Goal: Task Accomplishment & Management: Manage account settings

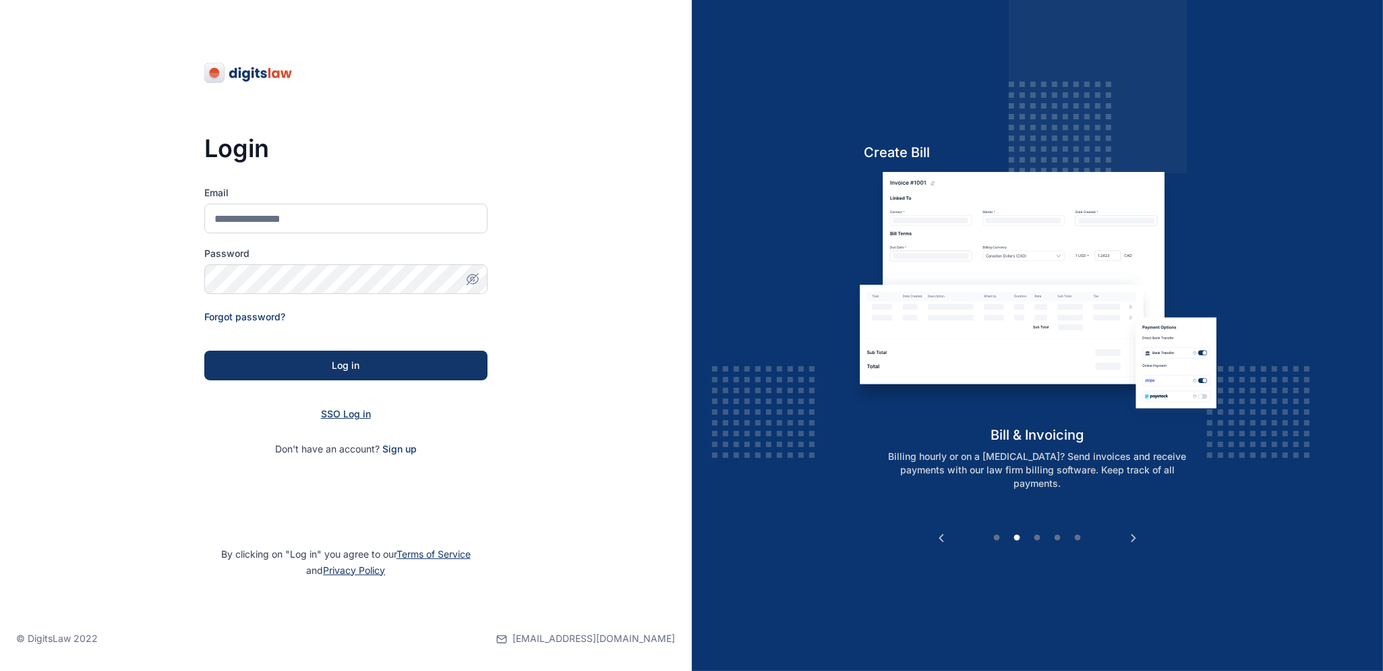
click at [346, 415] on span "SSO Log in" at bounding box center [346, 413] width 50 height 11
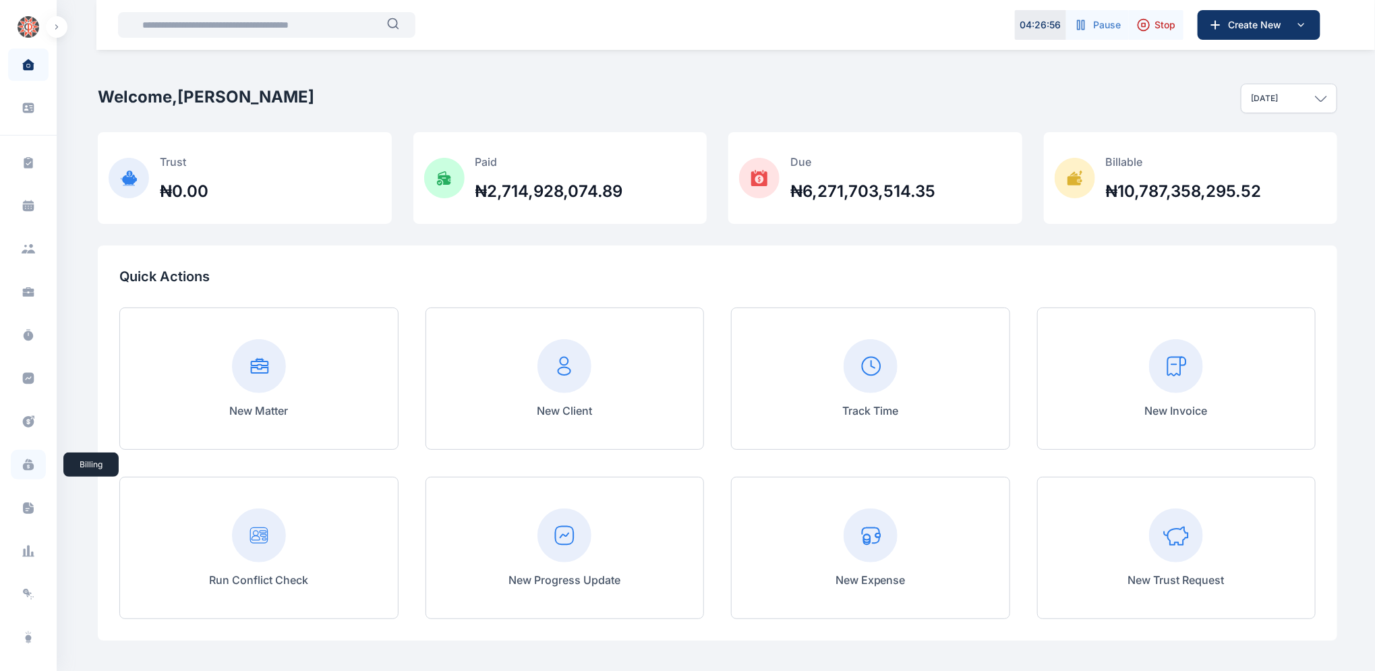
click at [25, 467] on icon at bounding box center [28, 466] width 11 height 7
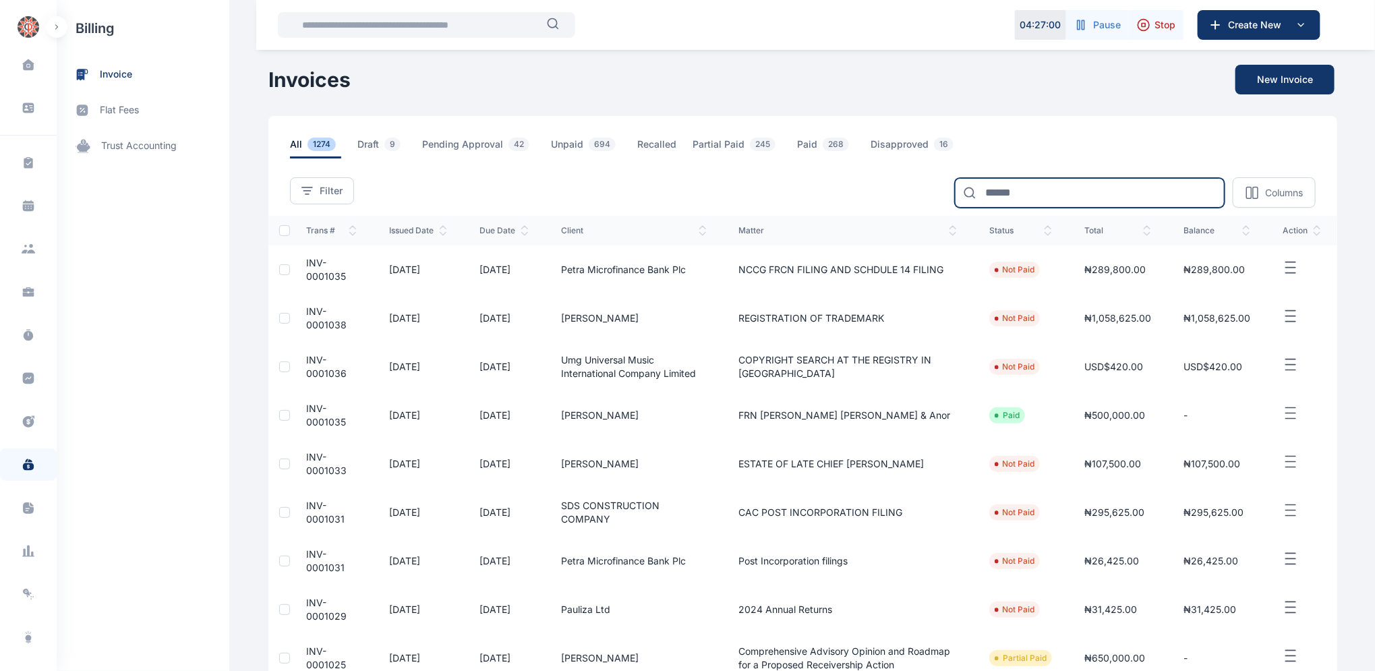
click at [999, 189] on input at bounding box center [1090, 193] width 270 height 30
type input "*"
type input "*****"
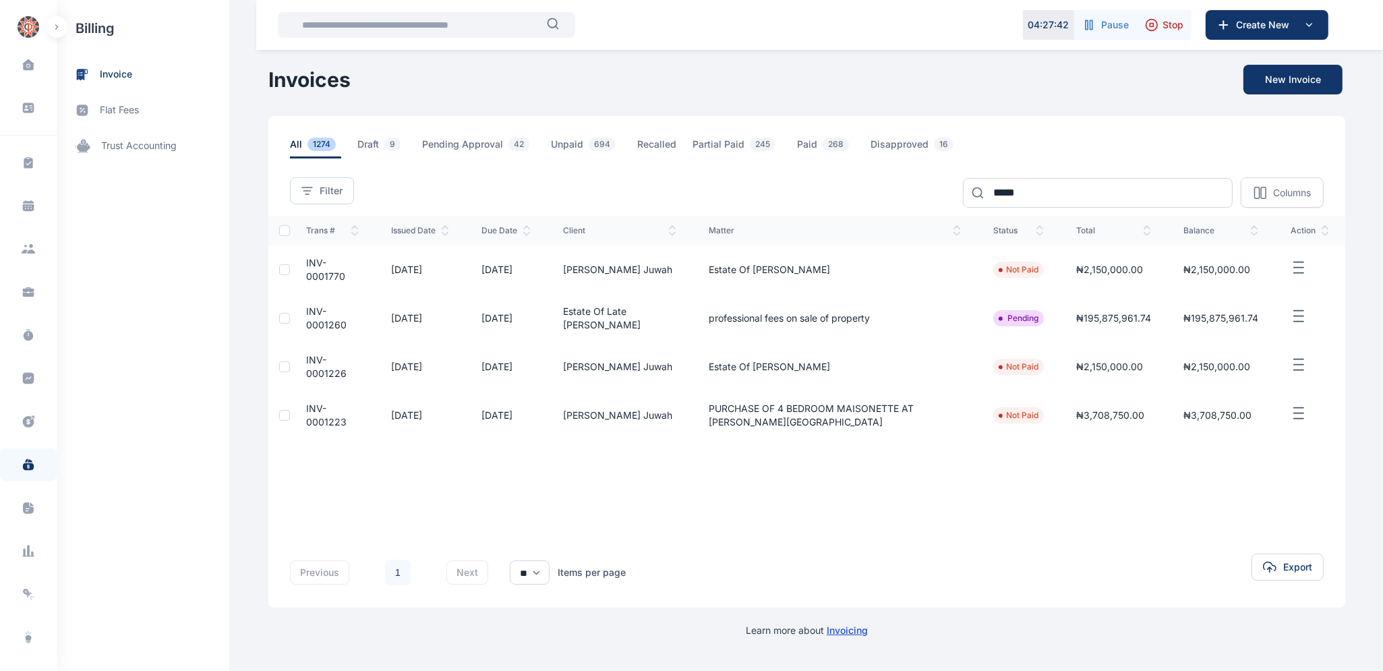
click at [317, 367] on span "INV-0001226" at bounding box center [326, 366] width 40 height 25
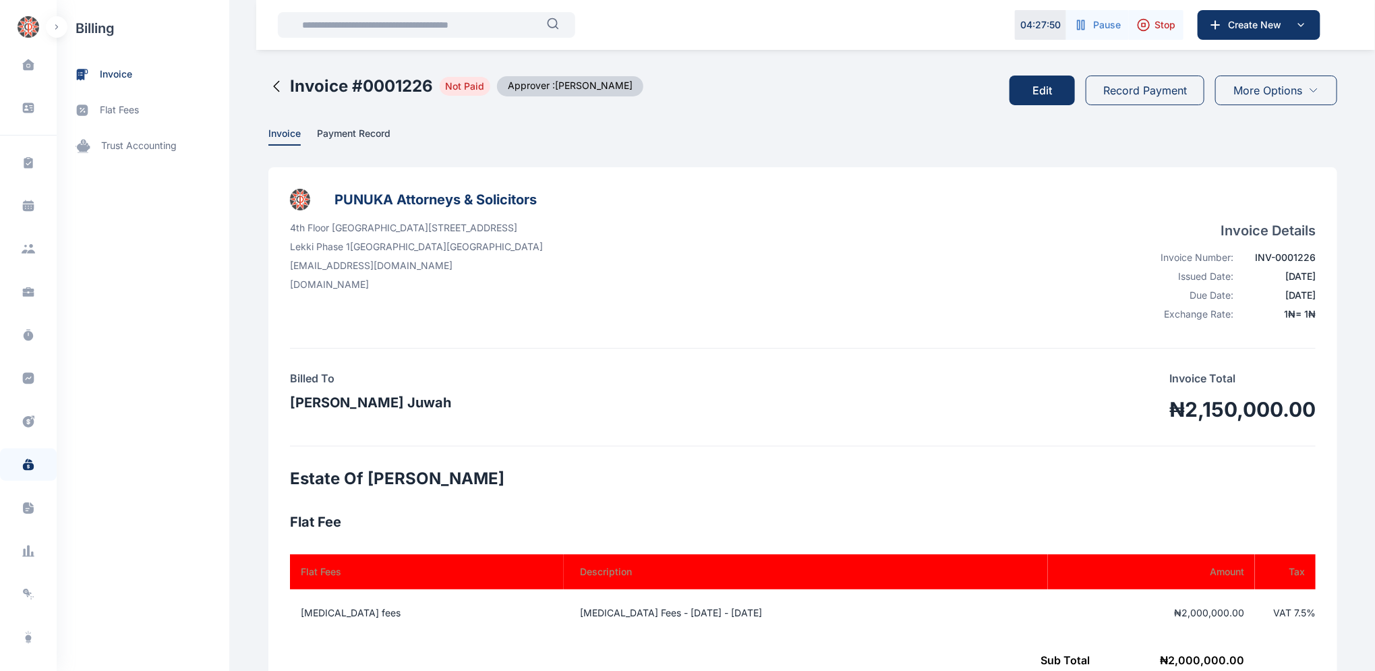
click at [1040, 90] on button "Edit" at bounding box center [1041, 91] width 65 height 30
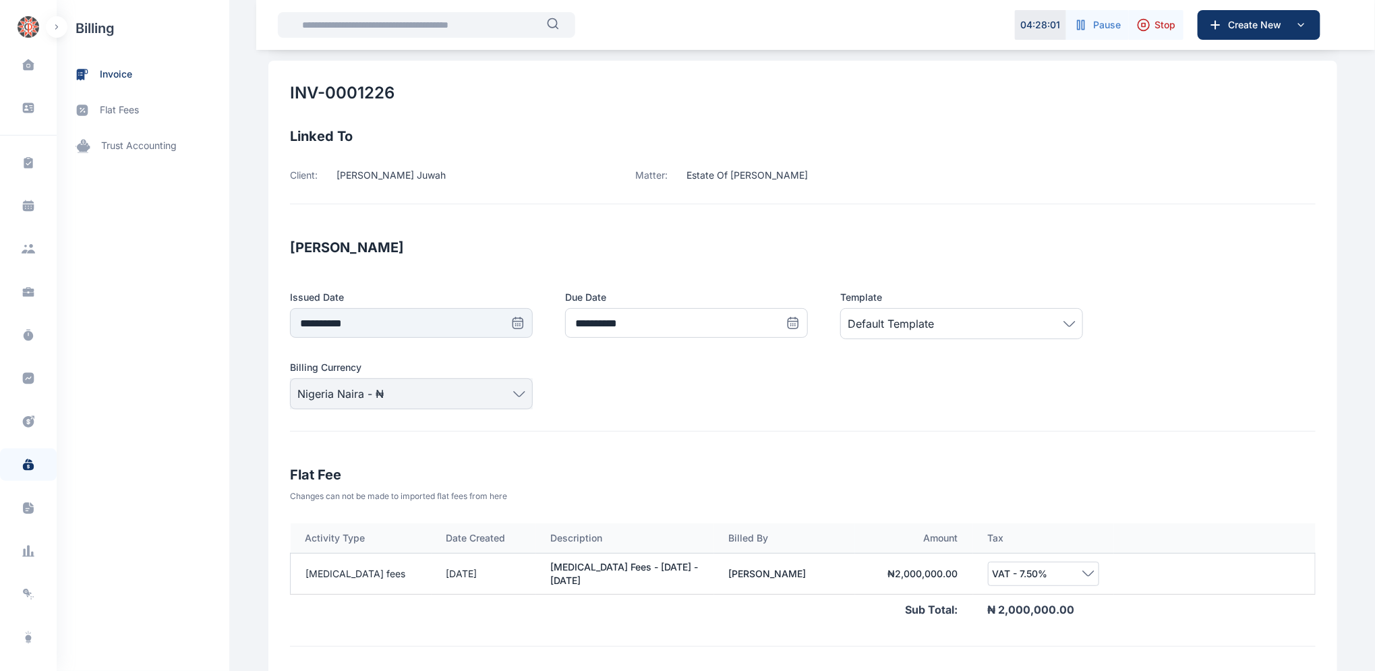
scroll to position [65, 0]
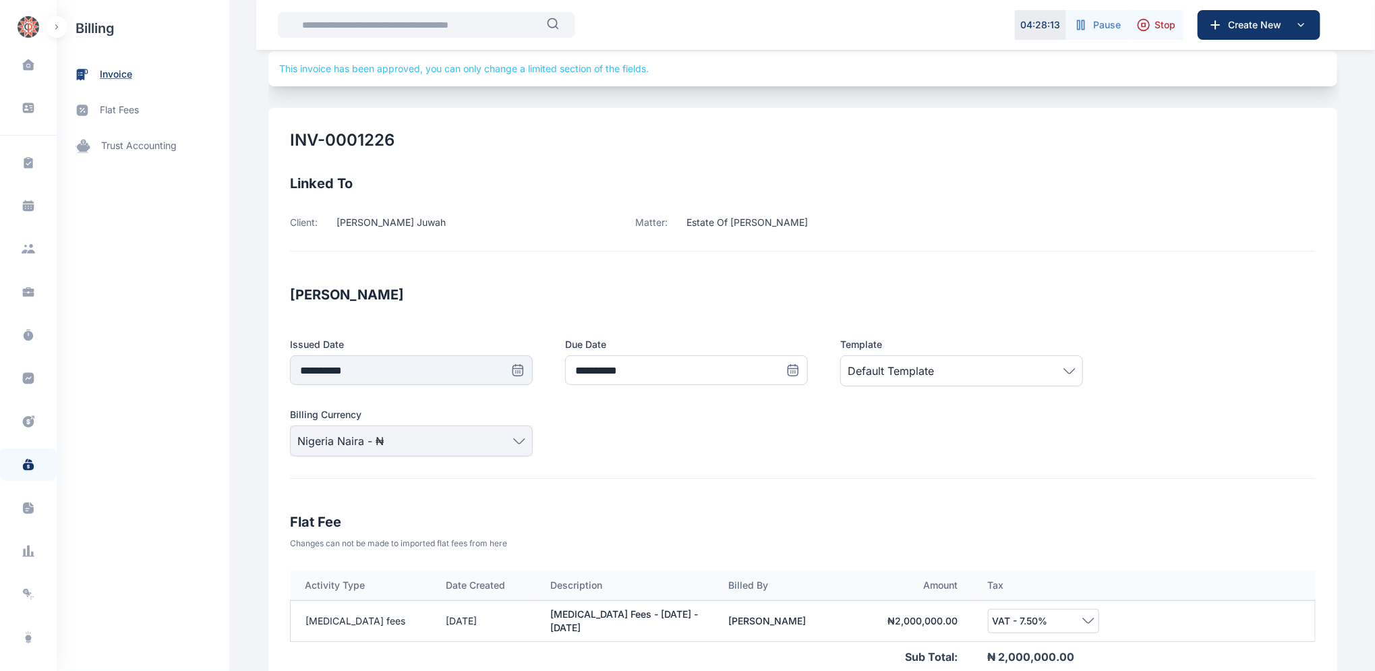
click at [123, 73] on span "invoice" at bounding box center [116, 74] width 32 height 14
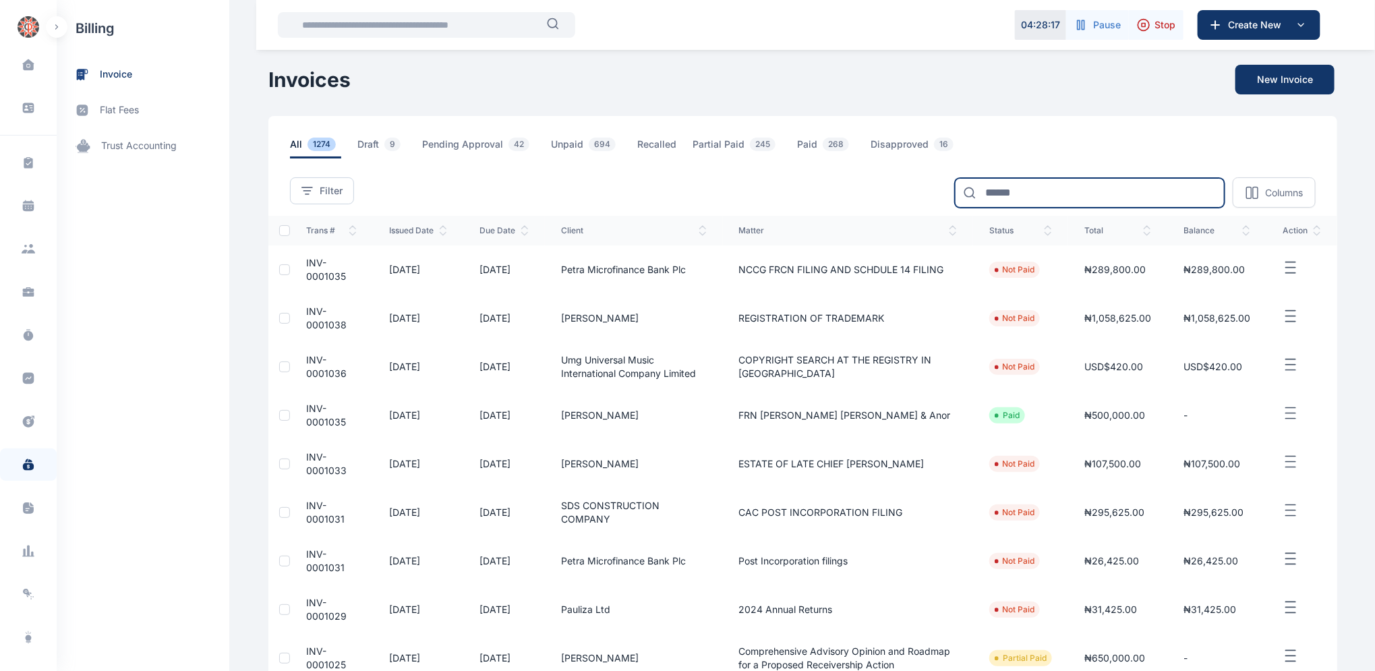
click at [1114, 194] on input at bounding box center [1090, 193] width 270 height 30
type input "*****"
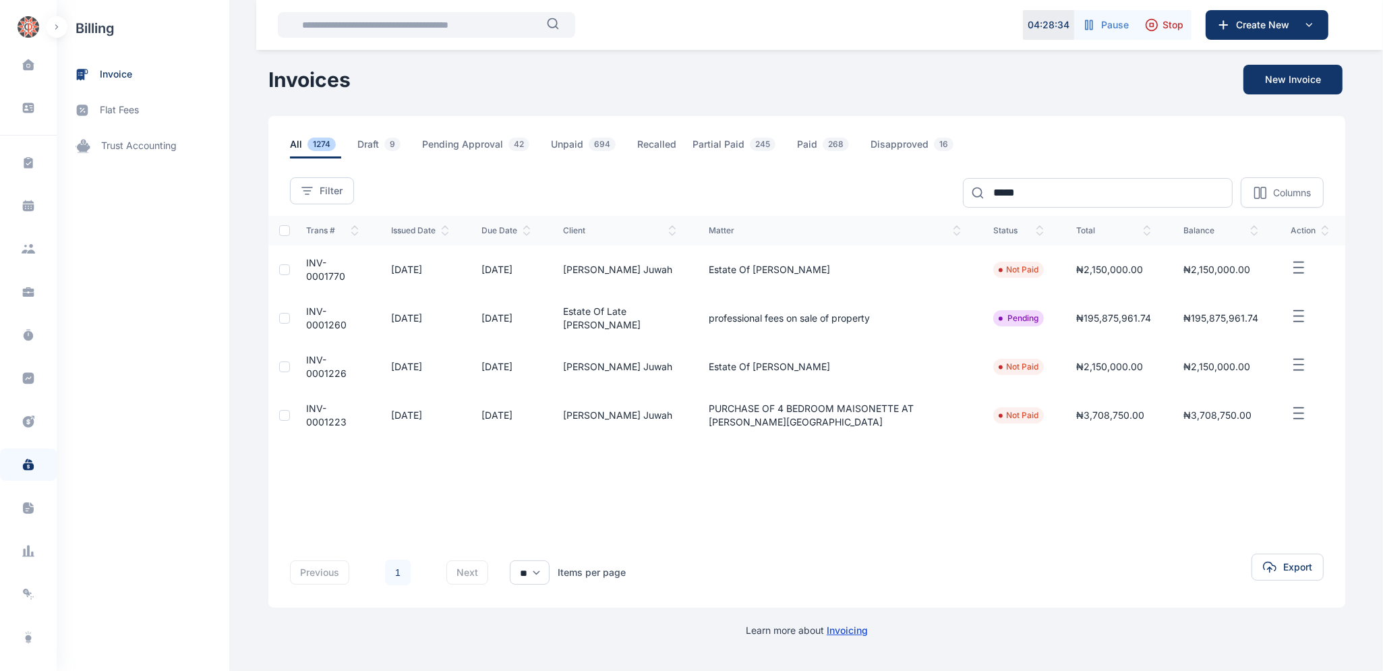
click at [305, 264] on td "INV-0001770" at bounding box center [332, 269] width 85 height 49
click at [324, 270] on span "INV-0001770" at bounding box center [325, 269] width 39 height 25
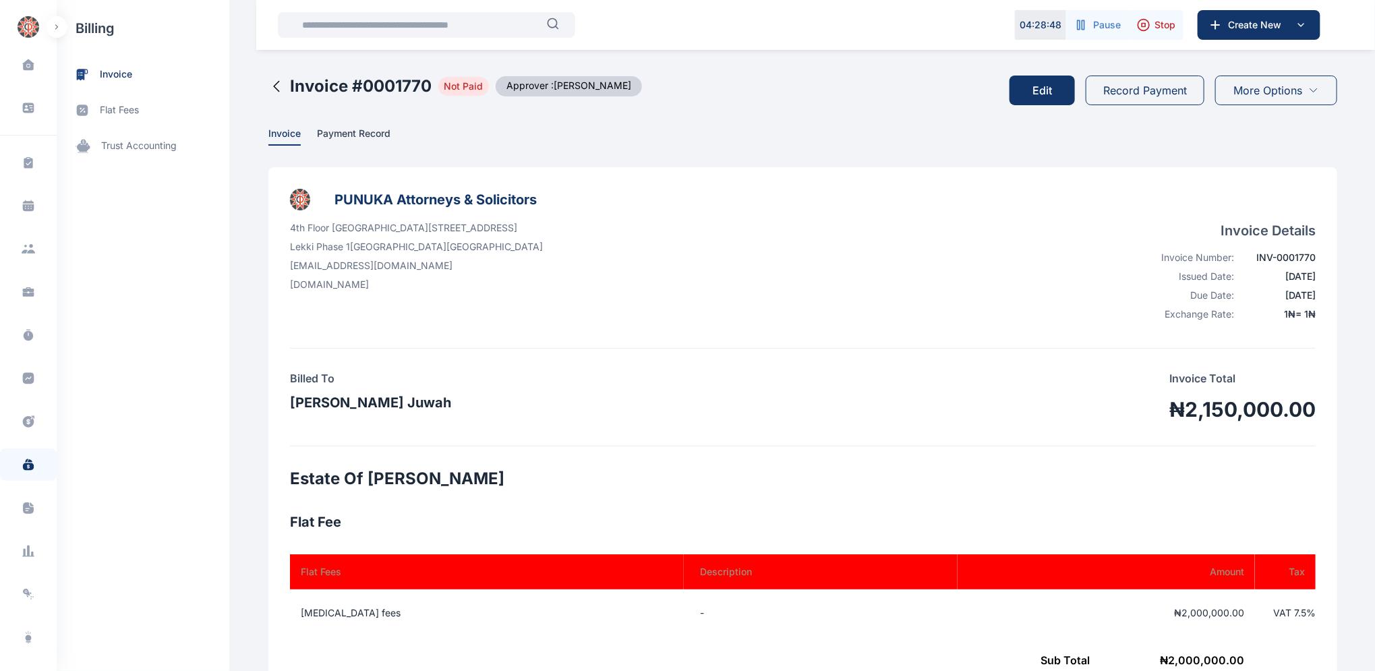
click at [1040, 87] on button "Edit" at bounding box center [1041, 91] width 65 height 30
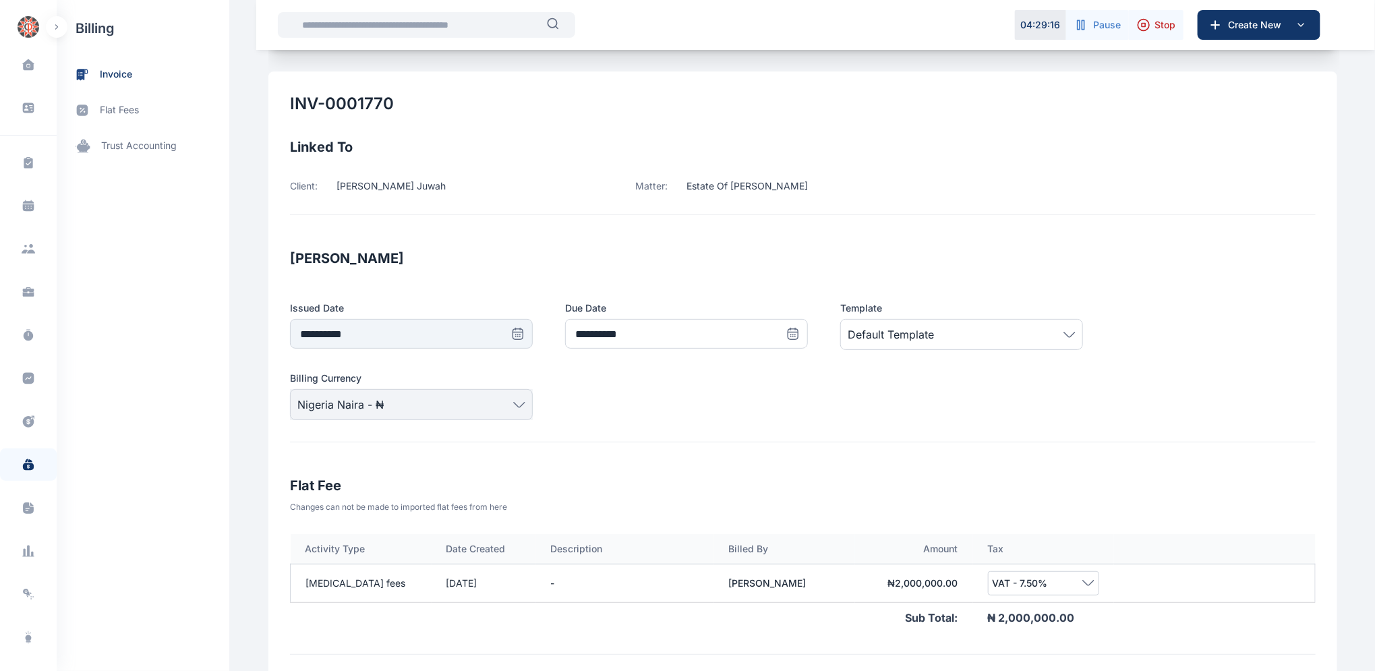
scroll to position [98, 0]
click at [114, 75] on span "invoice" at bounding box center [116, 74] width 32 height 14
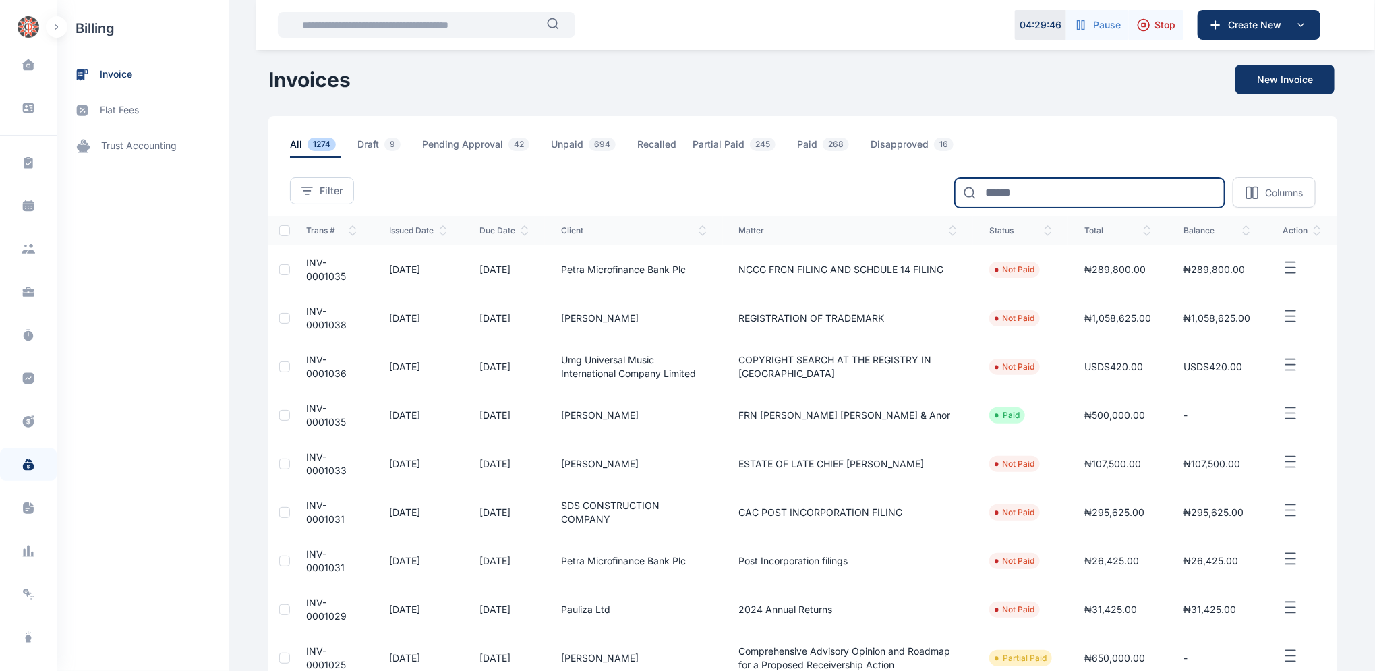
click at [1009, 196] on input at bounding box center [1090, 193] width 270 height 30
click at [1036, 193] on input "*****" at bounding box center [1090, 193] width 270 height 30
type input "*"
type input "*****"
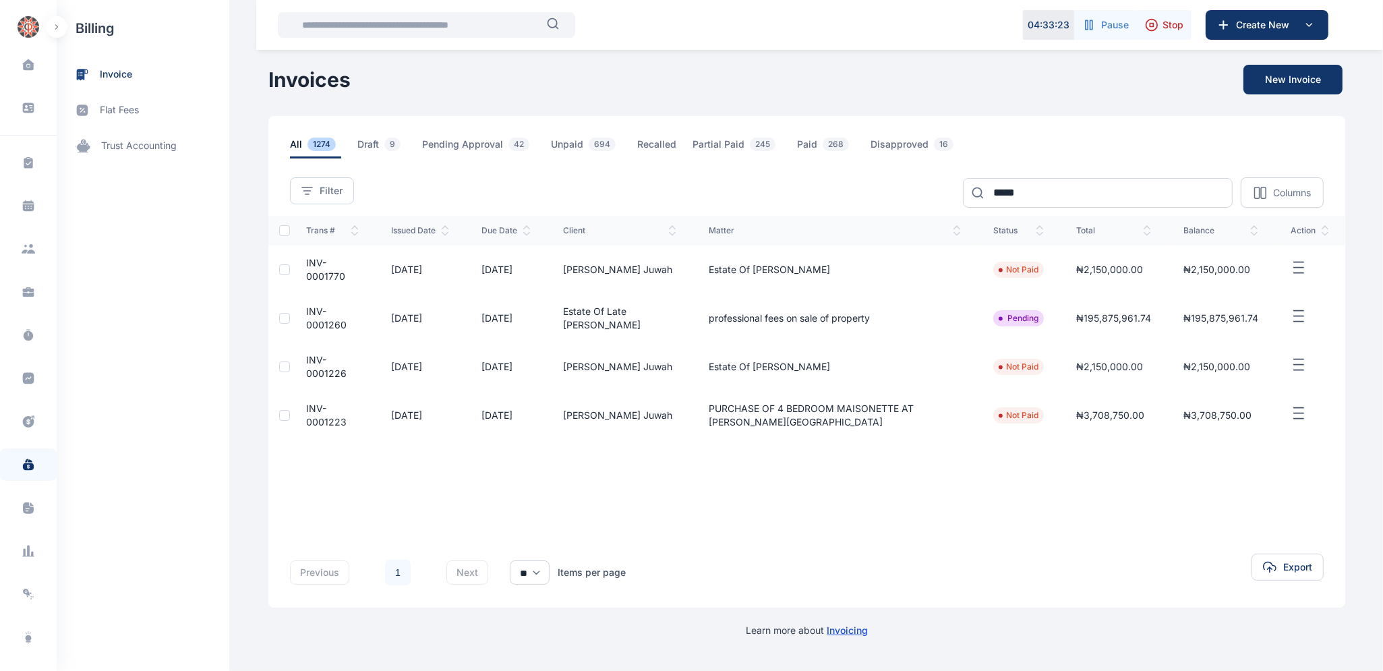
click at [318, 270] on span "INV-0001770" at bounding box center [325, 269] width 39 height 25
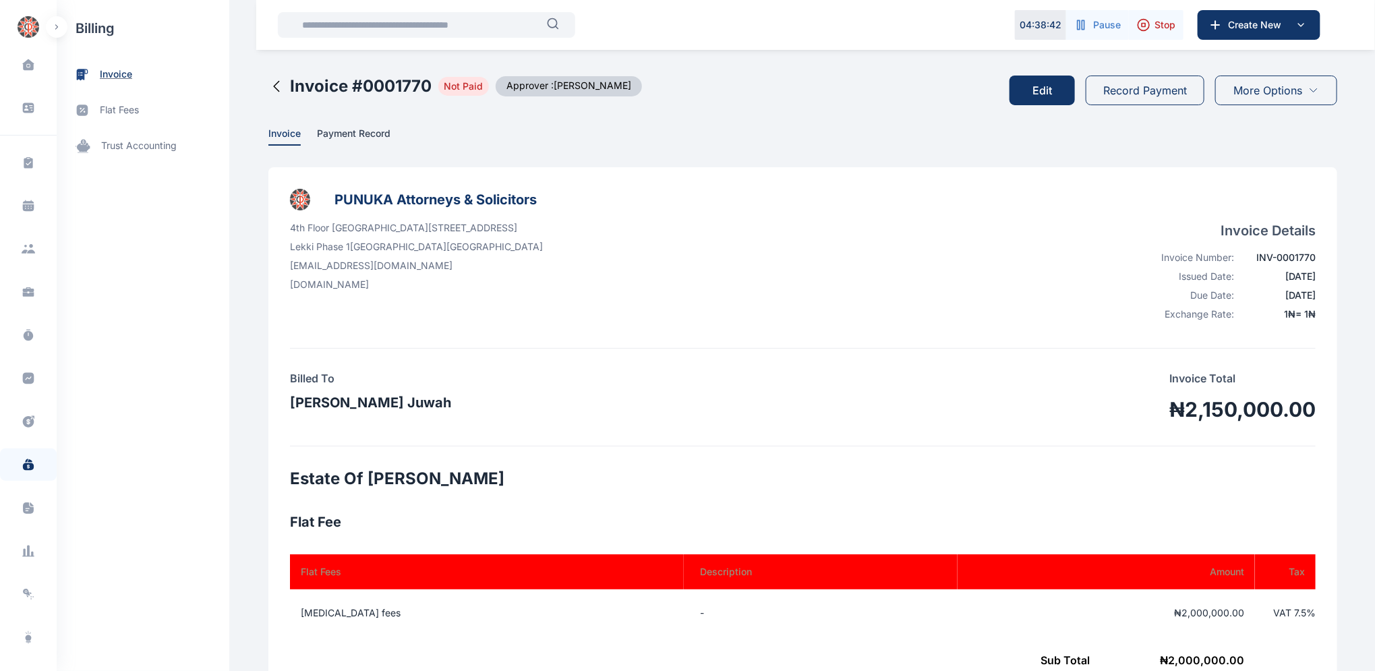
click at [122, 76] on span "invoice" at bounding box center [116, 74] width 32 height 14
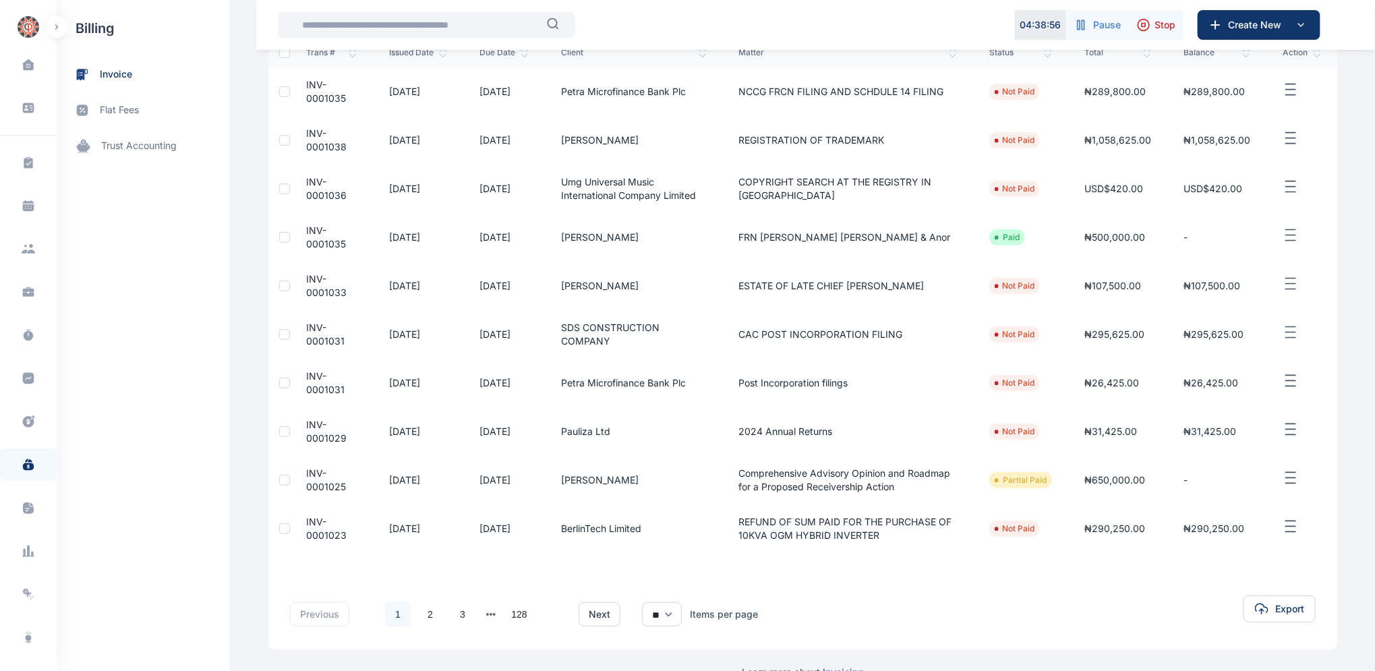
scroll to position [207, 0]
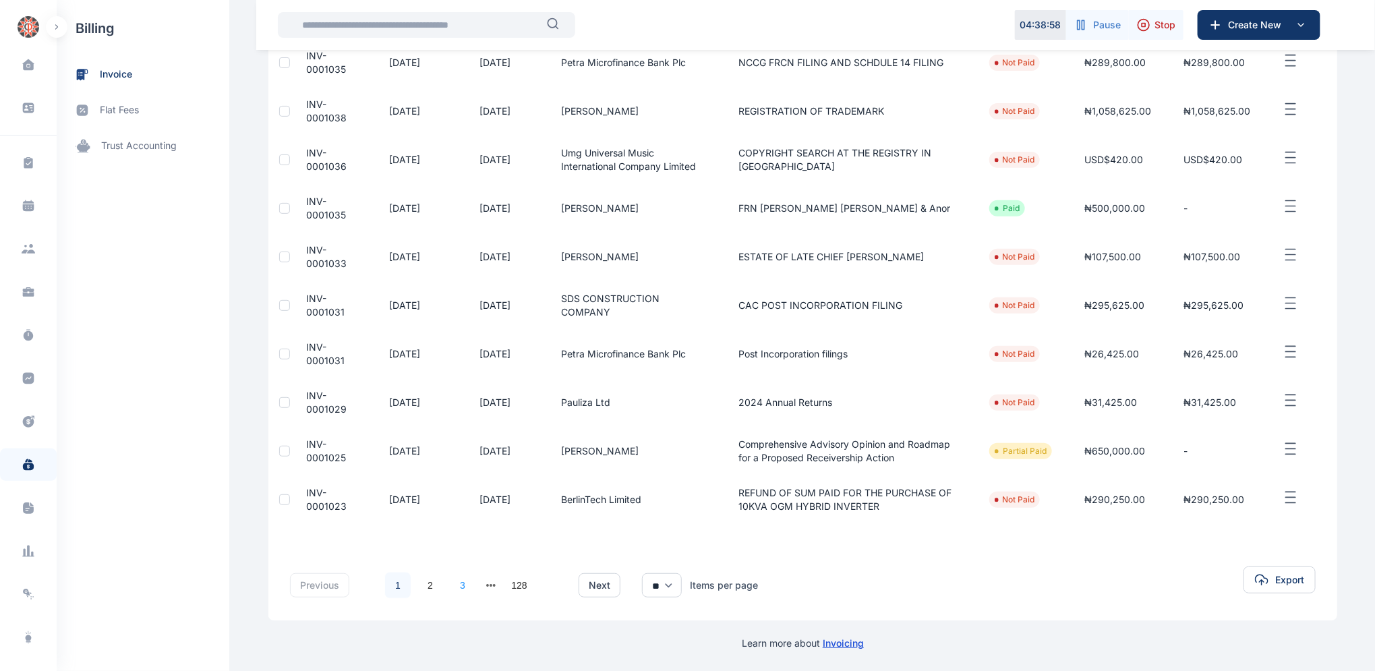
click at [454, 584] on link "3" at bounding box center [463, 586] width 26 height 26
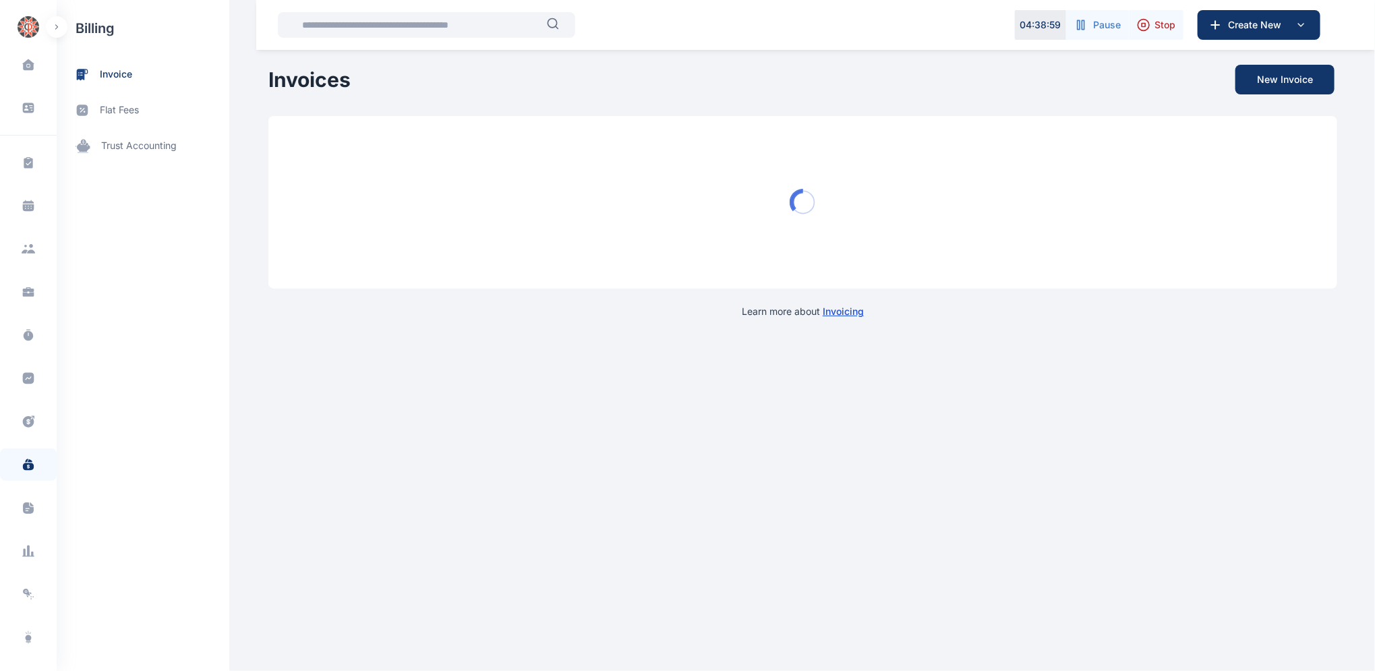
scroll to position [0, 0]
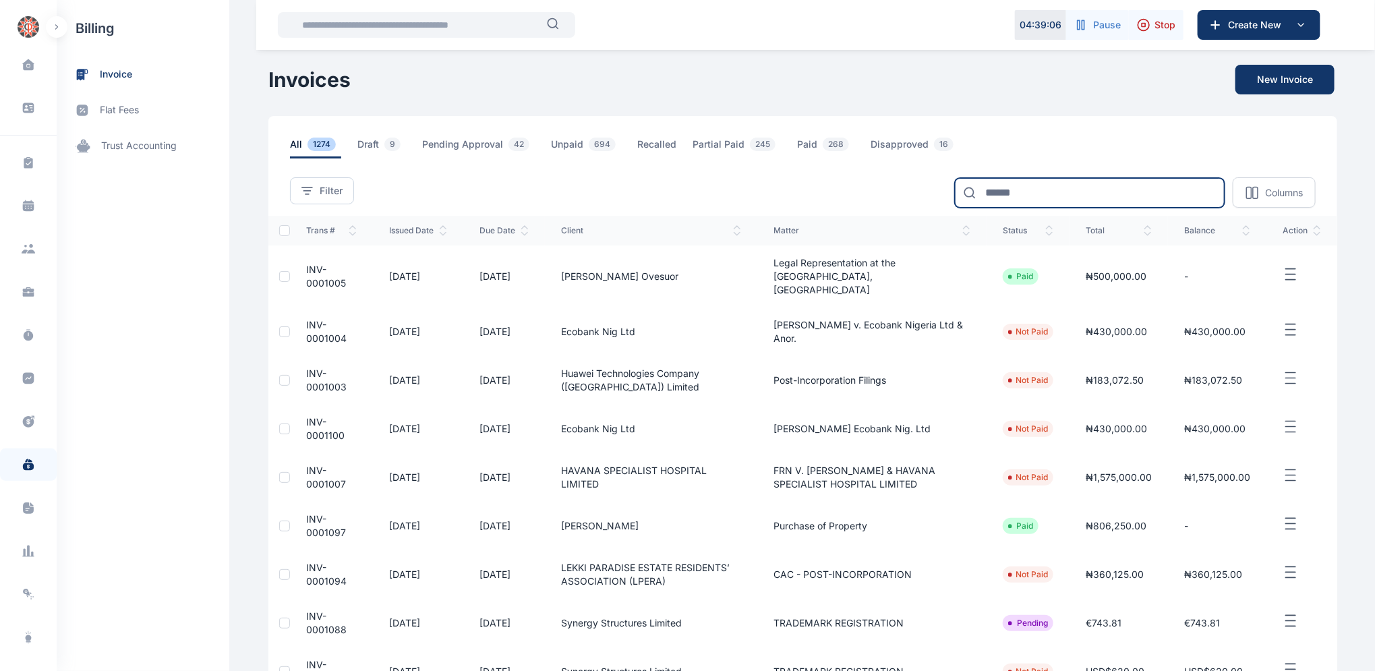
click at [1032, 188] on input at bounding box center [1090, 193] width 270 height 30
type input "***"
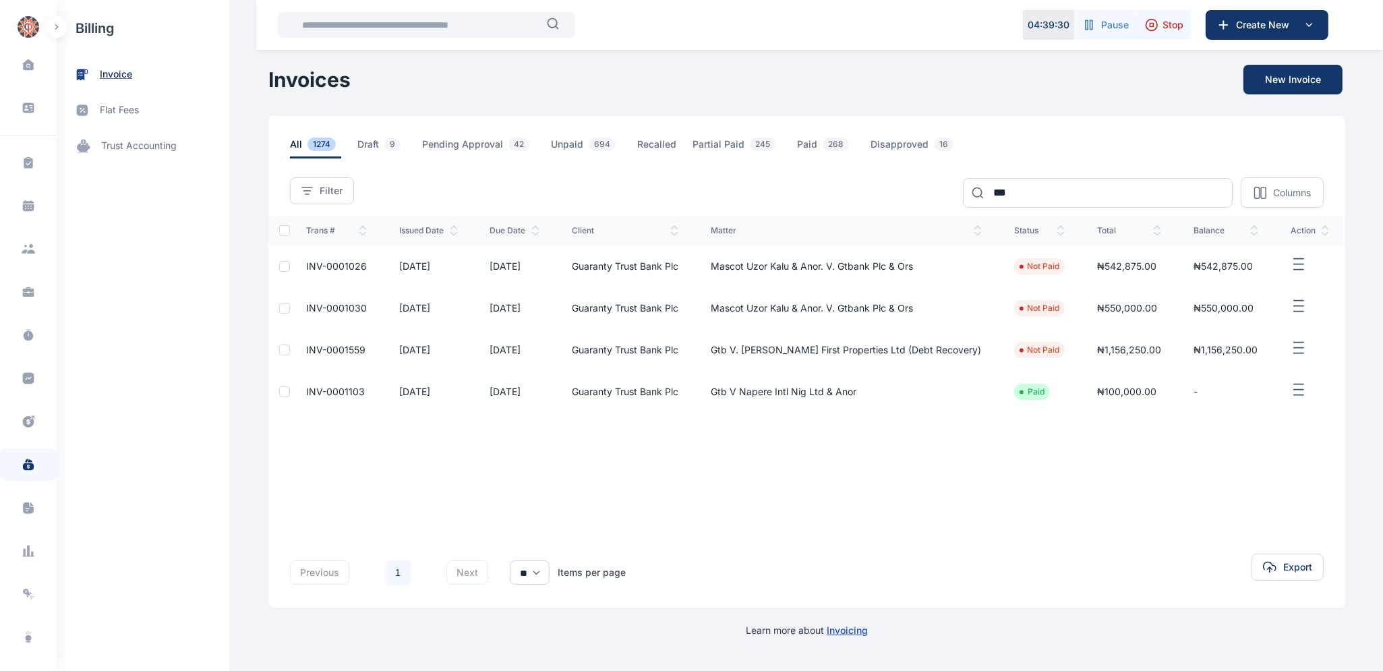
click at [113, 78] on span "invoice" at bounding box center [116, 74] width 32 height 14
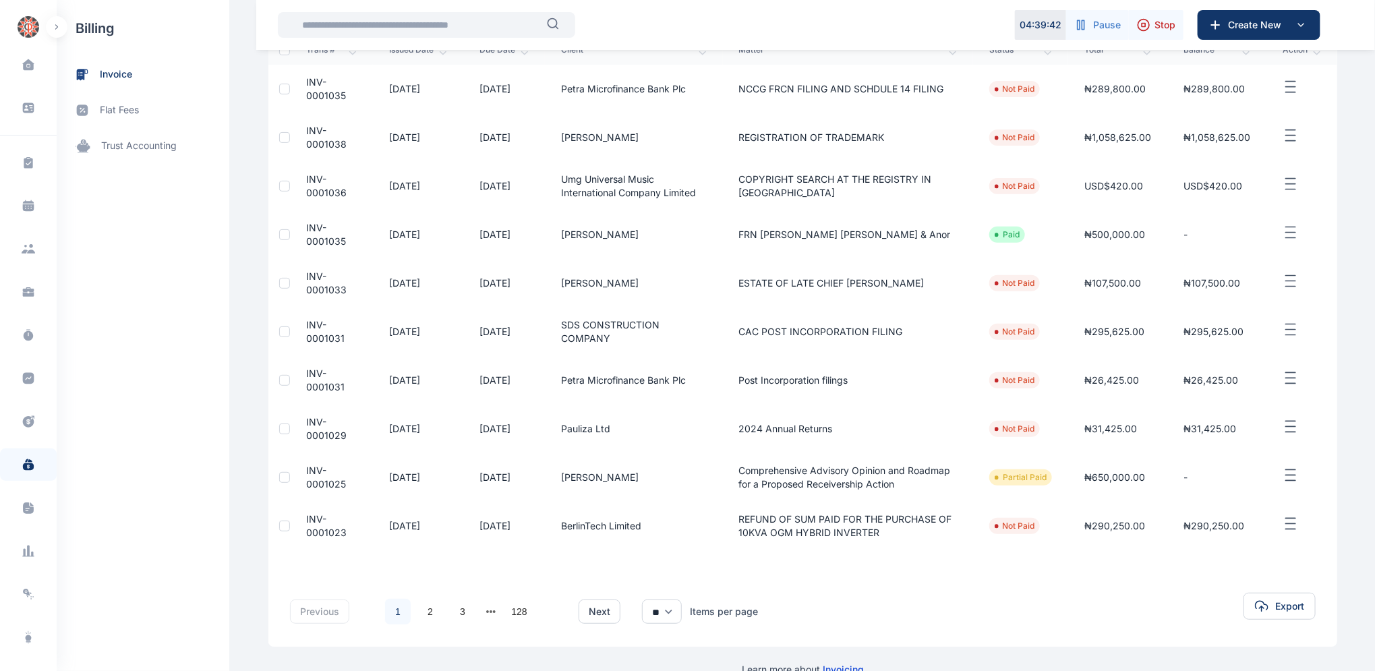
scroll to position [207, 0]
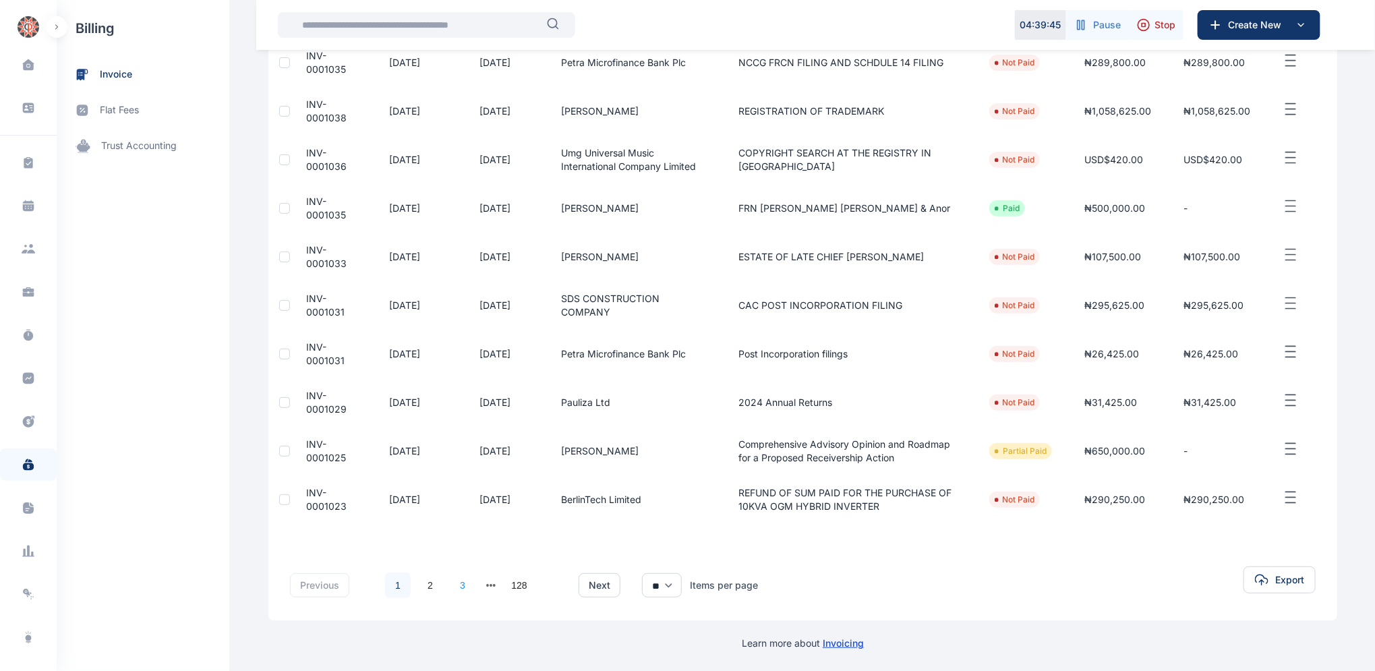
click at [460, 587] on link "3" at bounding box center [463, 586] width 26 height 26
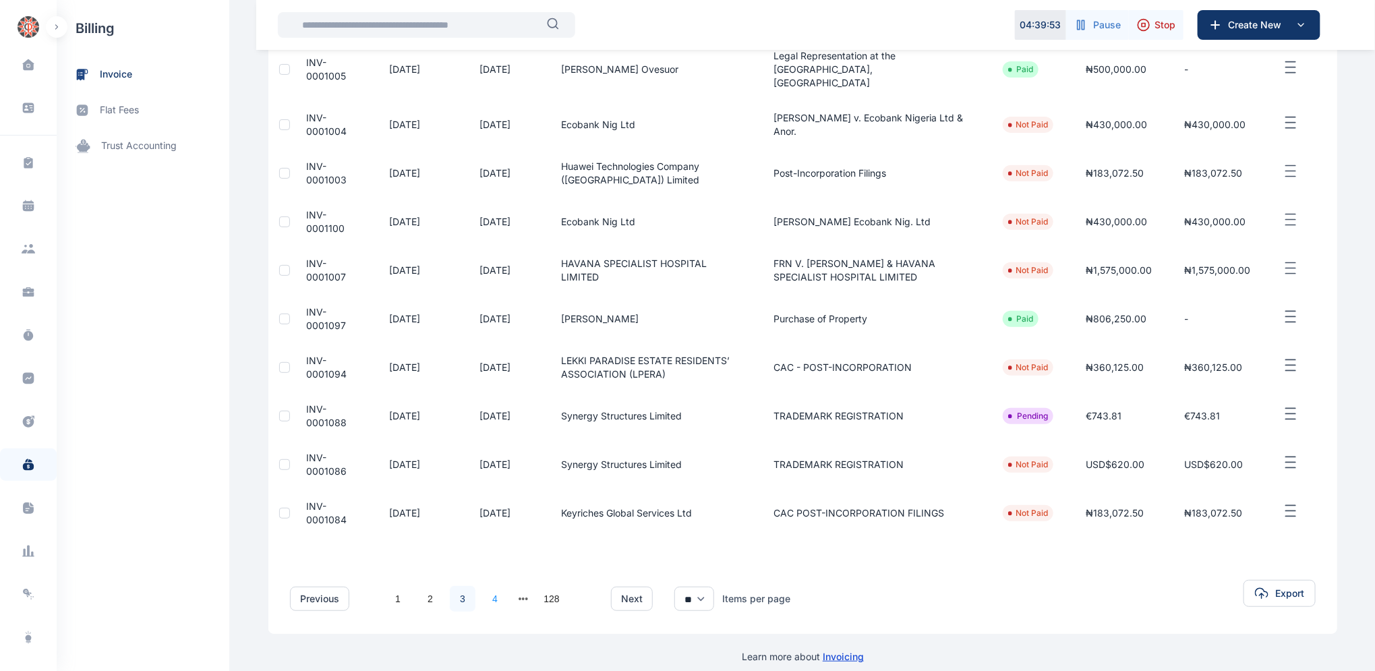
click at [491, 586] on link "4" at bounding box center [495, 599] width 26 height 26
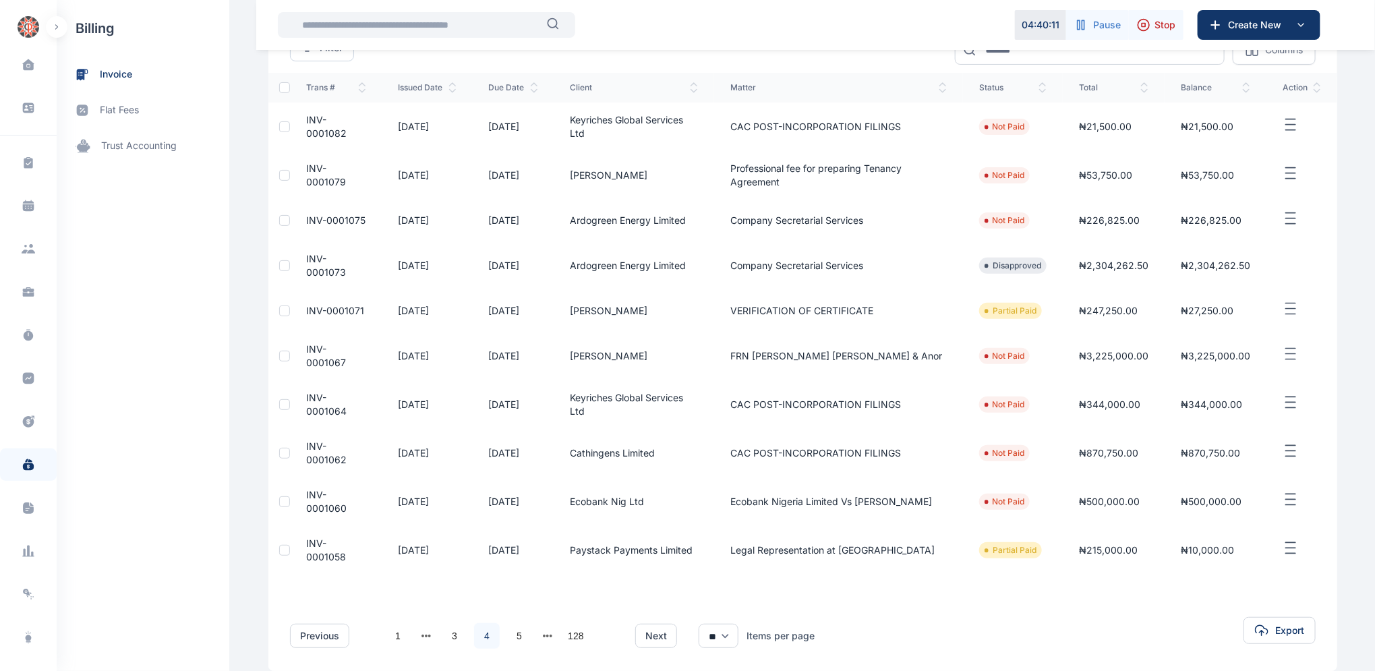
scroll to position [150, 0]
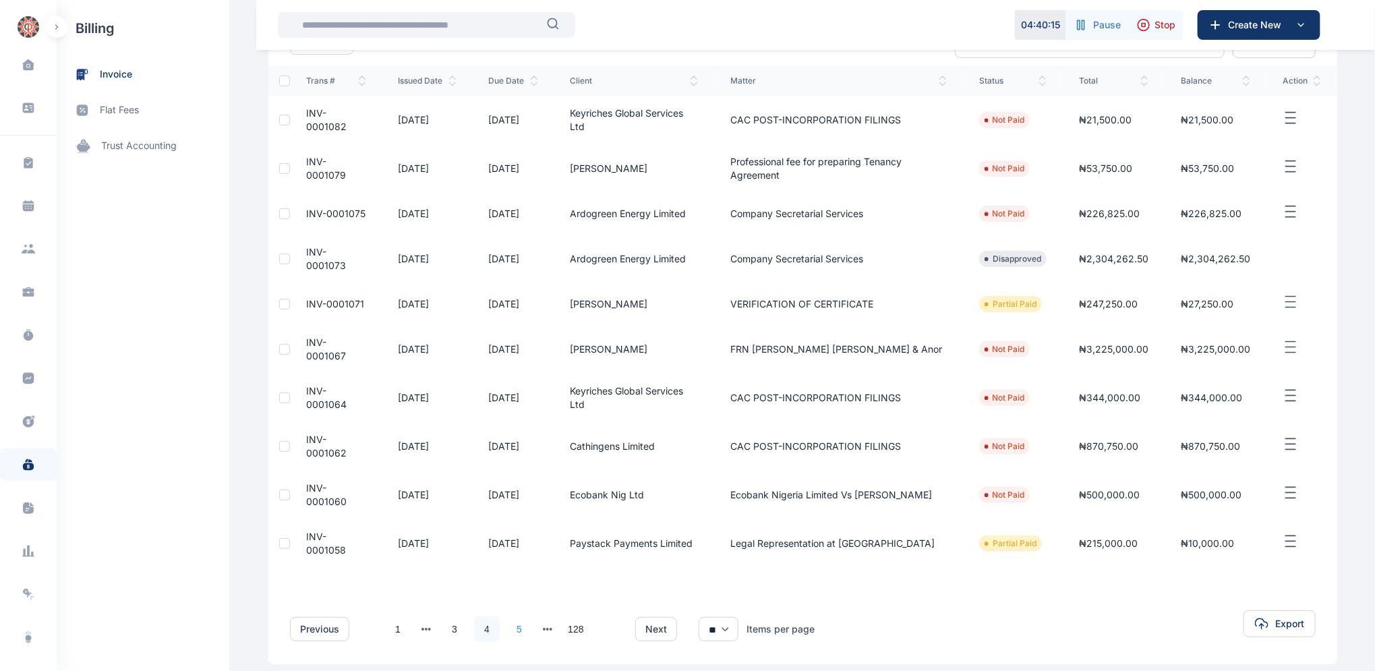
click at [513, 616] on link "5" at bounding box center [519, 629] width 26 height 26
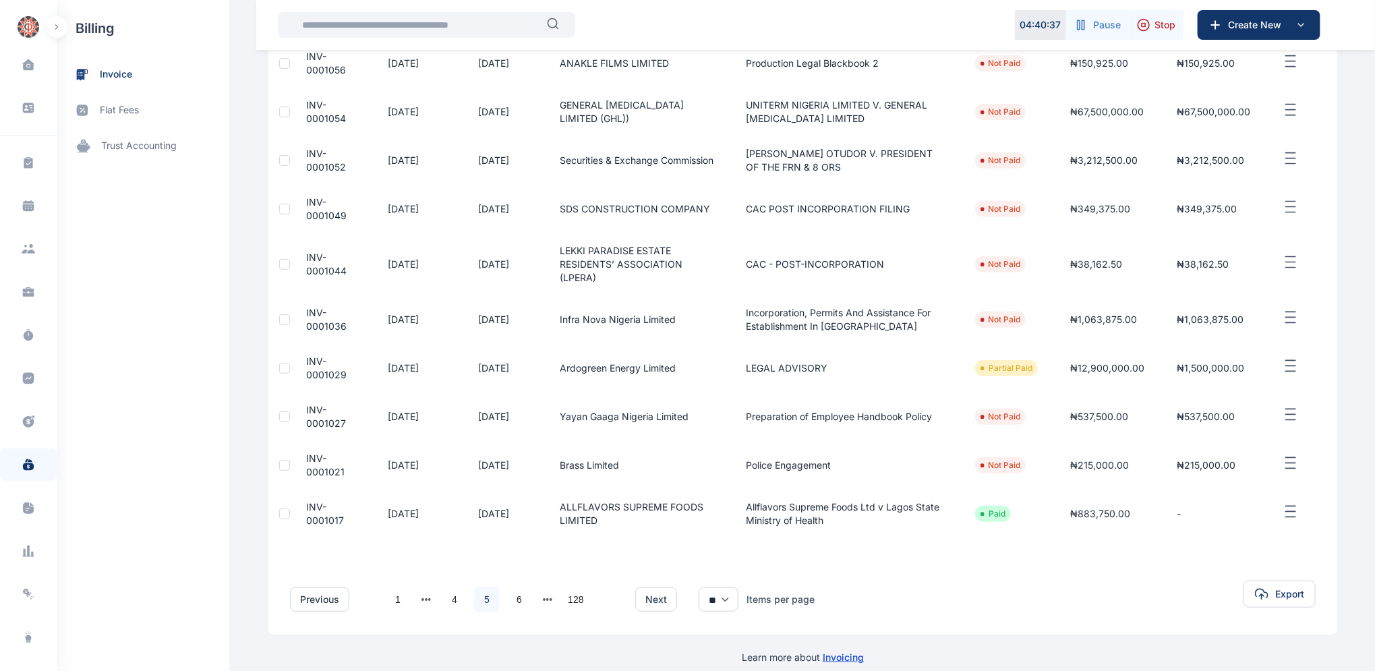
scroll to position [207, 0]
click at [510, 586] on link "6" at bounding box center [519, 599] width 26 height 26
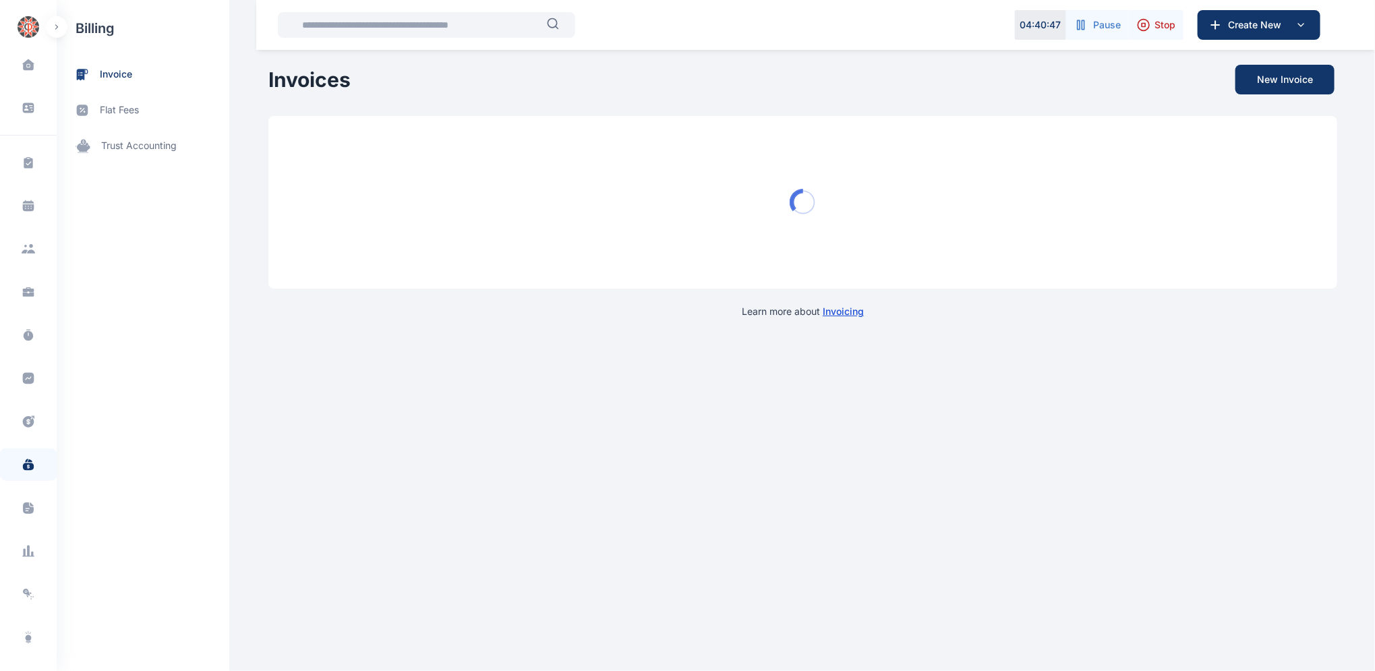
scroll to position [0, 0]
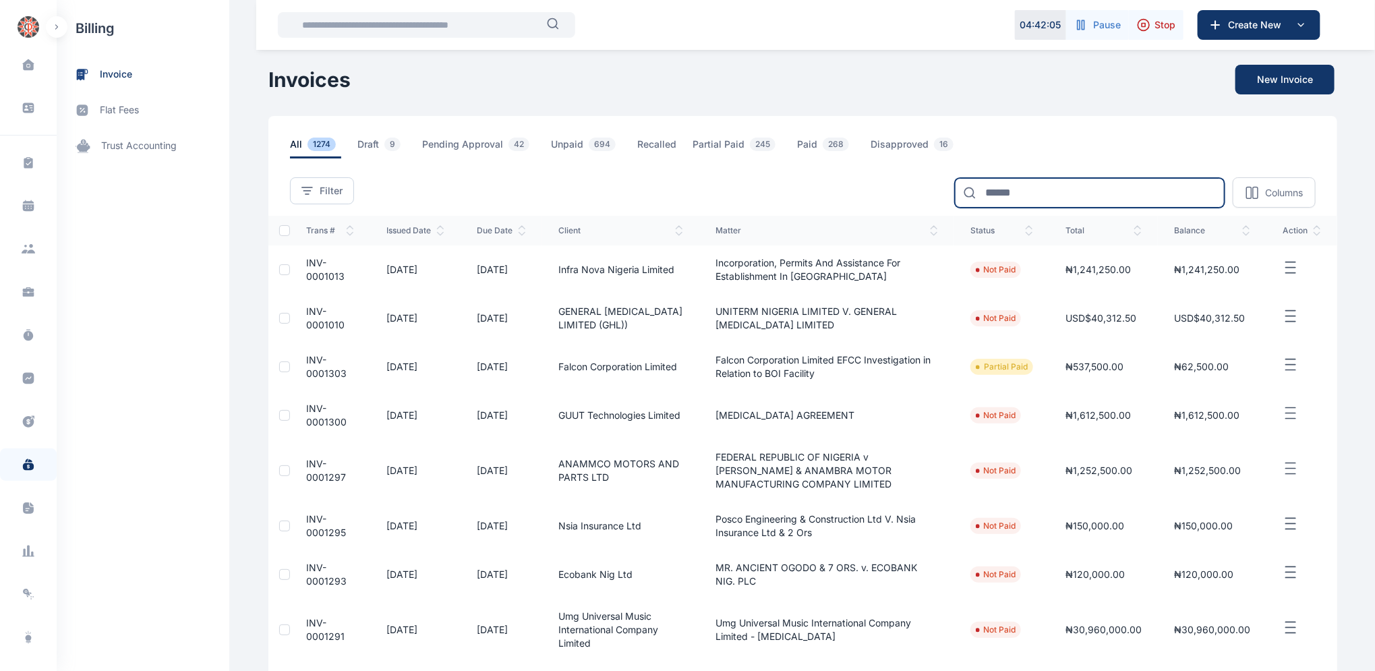
click at [1045, 187] on input at bounding box center [1090, 193] width 270 height 30
click at [116, 76] on span "invoice" at bounding box center [116, 74] width 32 height 14
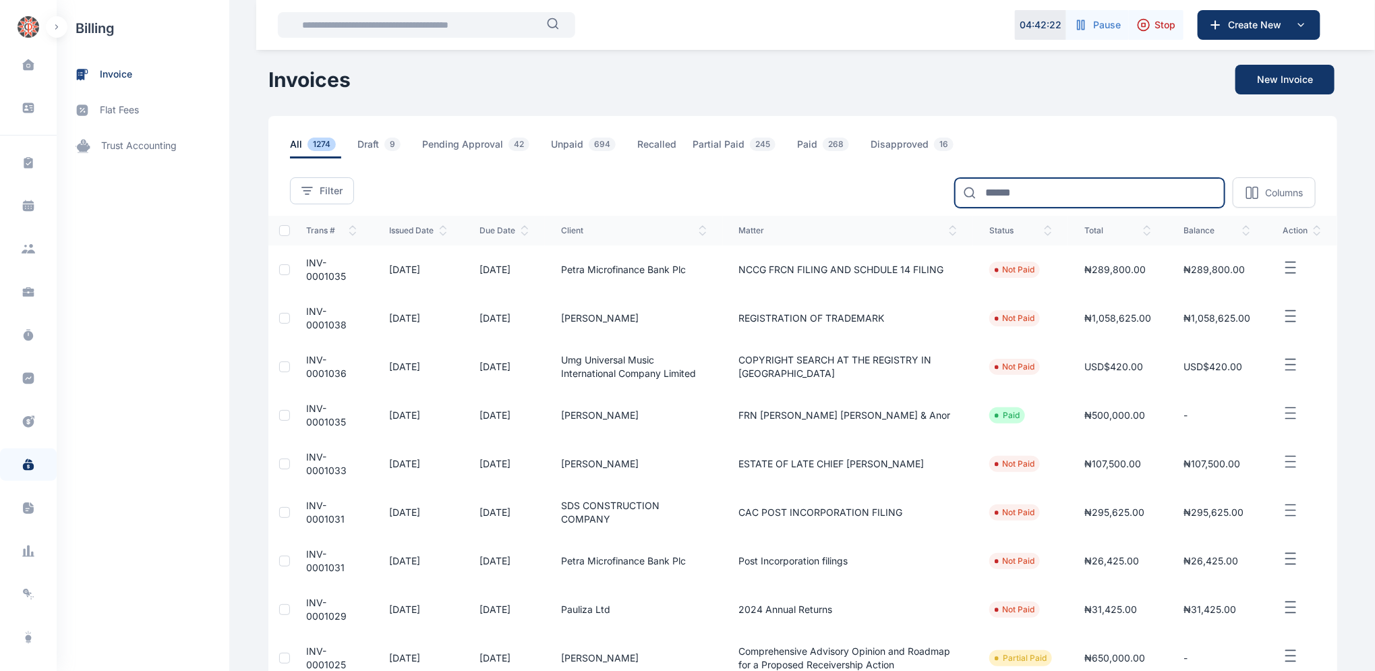
click at [1015, 188] on input at bounding box center [1090, 193] width 270 height 30
type input "**********"
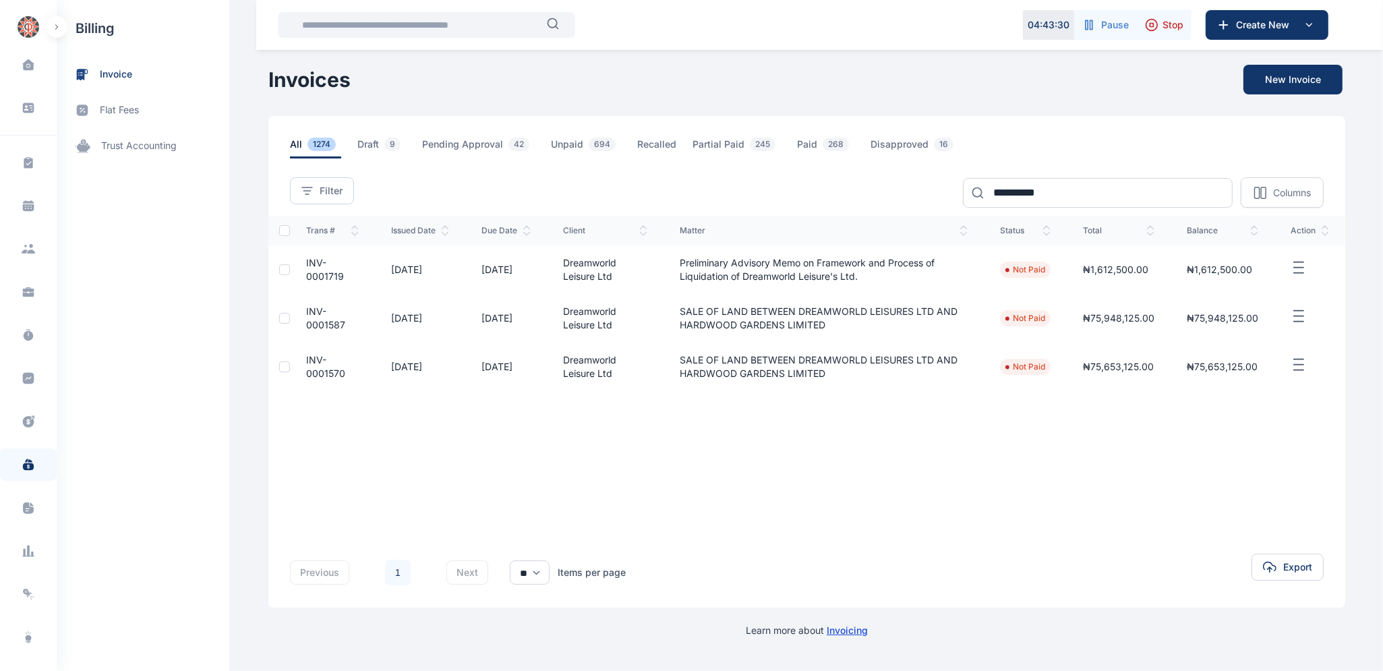
click at [318, 264] on span "INV-0001719" at bounding box center [325, 269] width 38 height 25
click at [317, 264] on span "INV-0001719" at bounding box center [325, 269] width 38 height 25
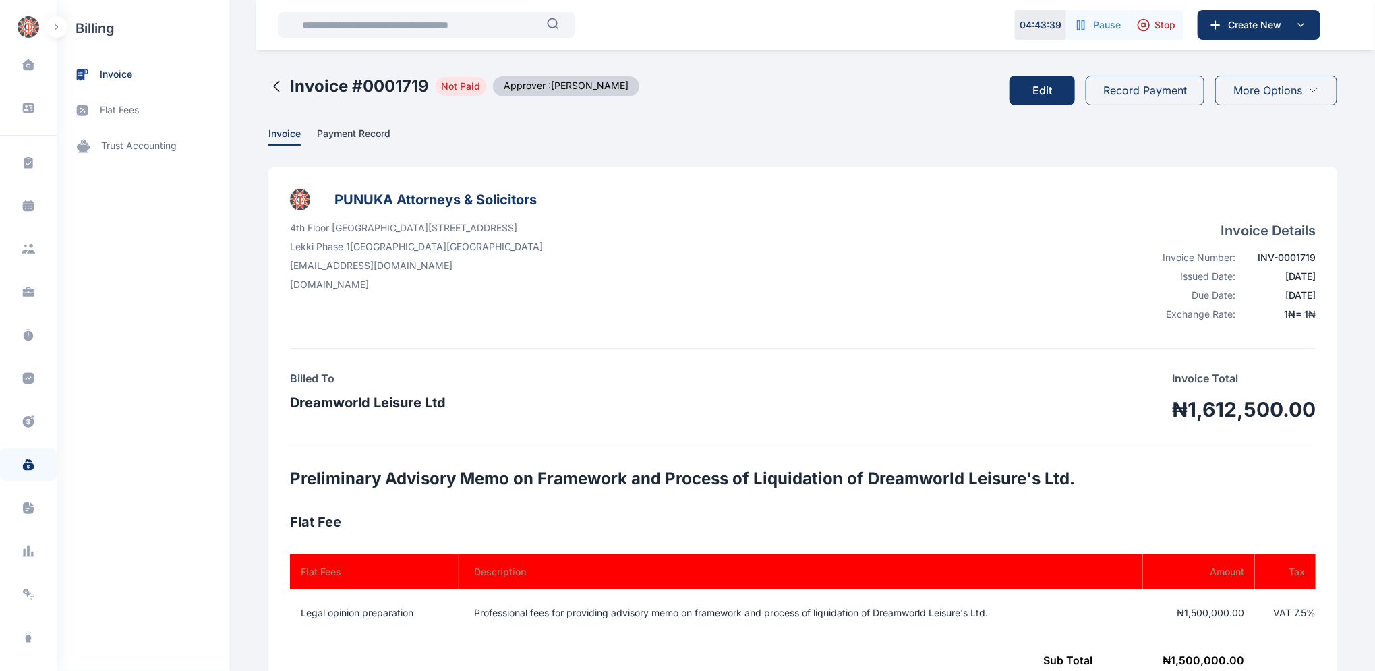
drag, startPoint x: 1374, startPoint y: 241, endPoint x: 1381, endPoint y: 334, distance: 93.3
click at [1375, 334] on html "04 : 43 : 39 Pause Stop Create New Dashboard dashboard Conflict-Check conflict-…" at bounding box center [687, 665] width 1375 height 1330
click at [1053, 89] on button "Edit" at bounding box center [1041, 91] width 65 height 30
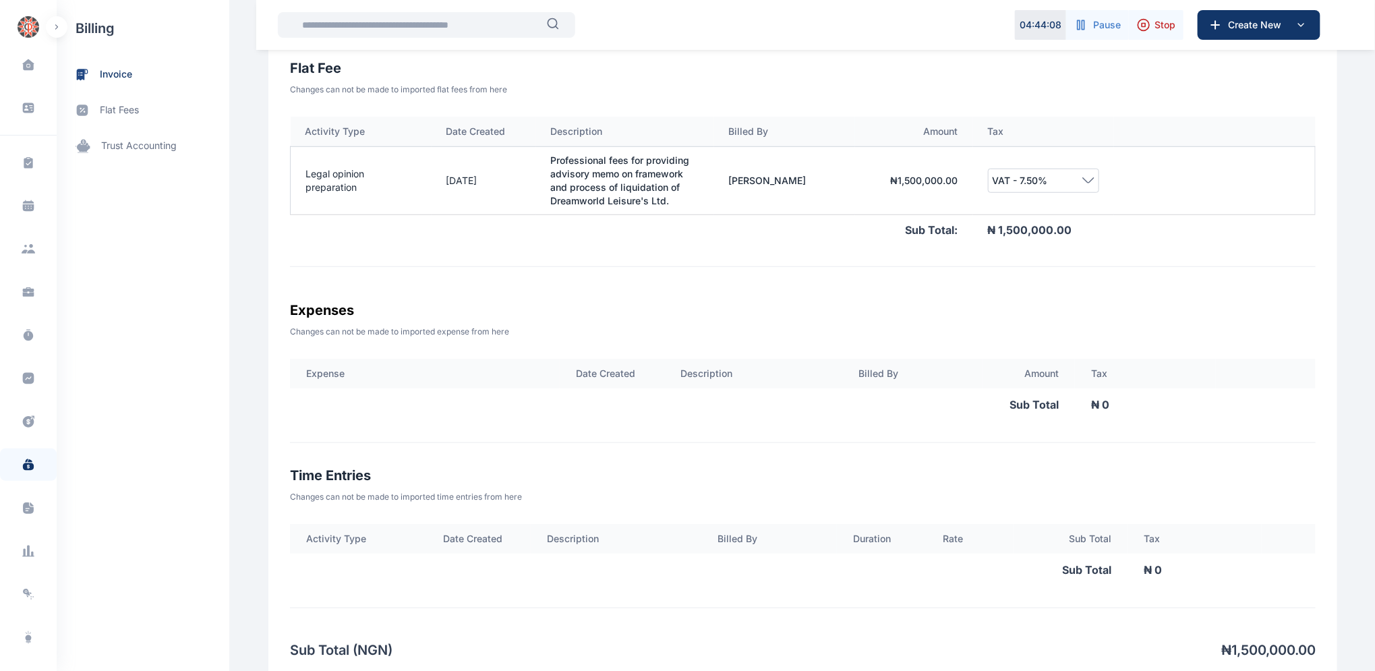
scroll to position [521, 0]
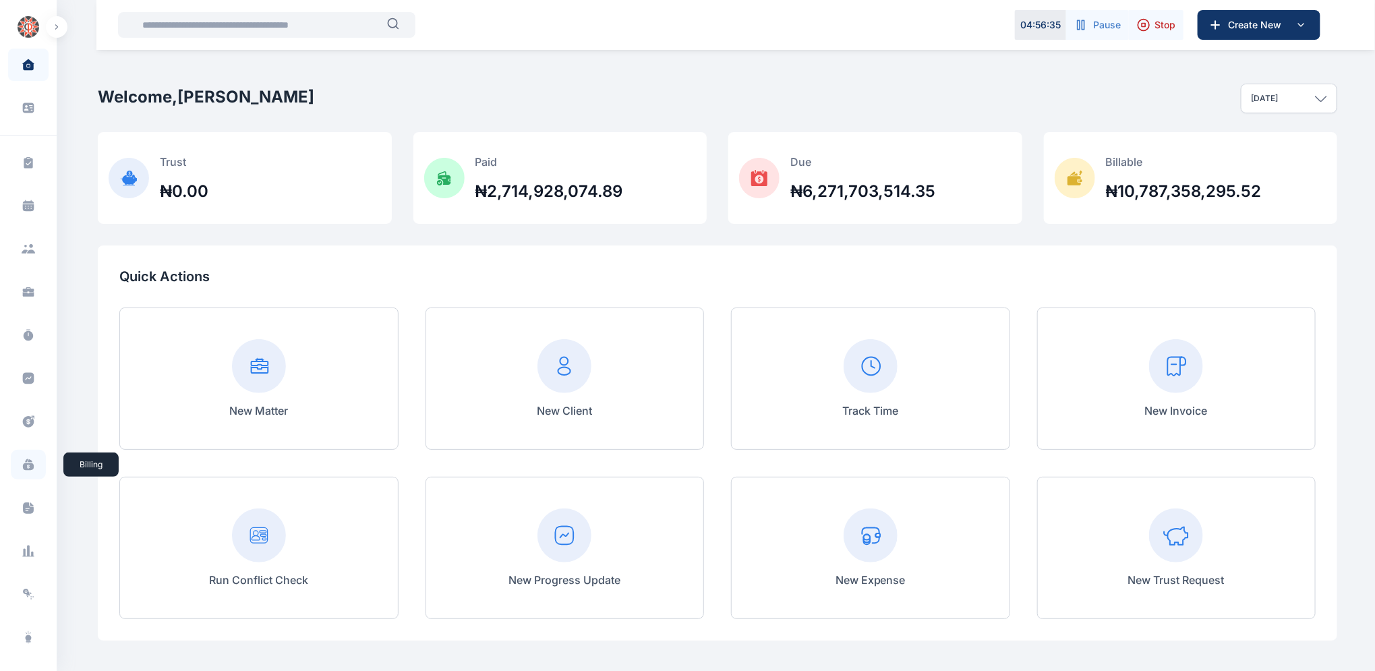
click at [23, 468] on icon at bounding box center [28, 466] width 11 height 7
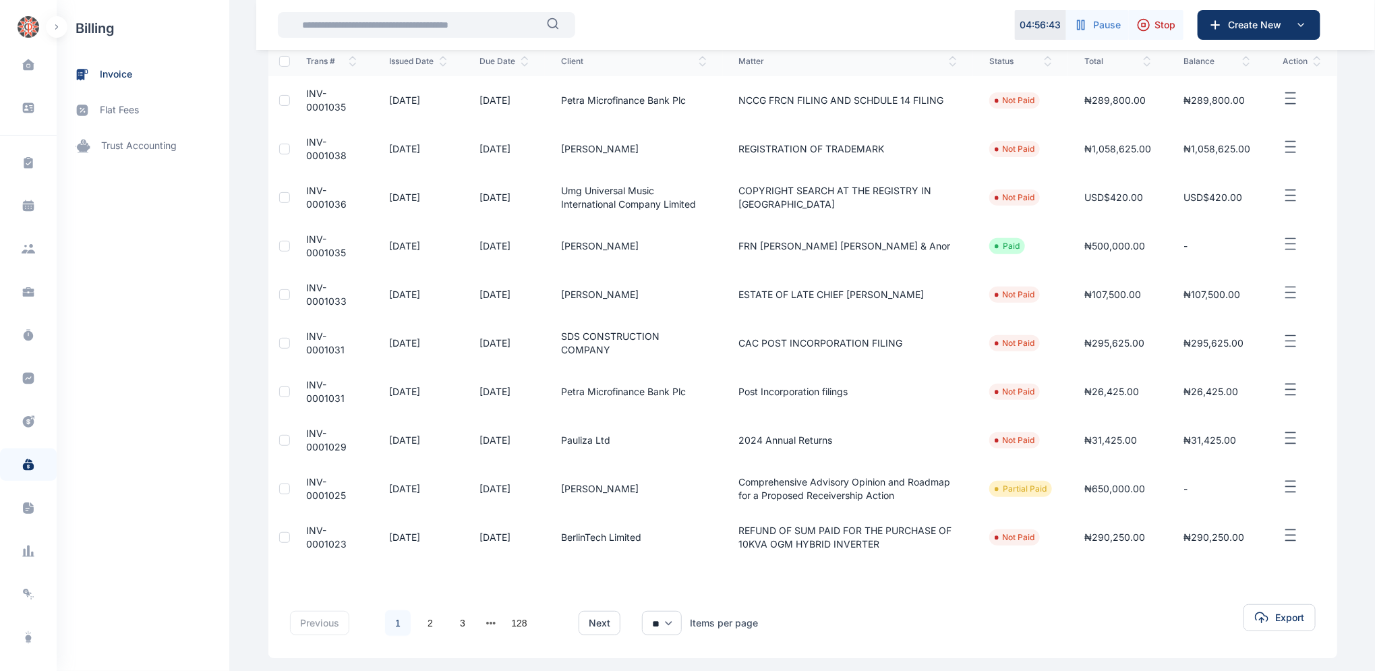
scroll to position [207, 0]
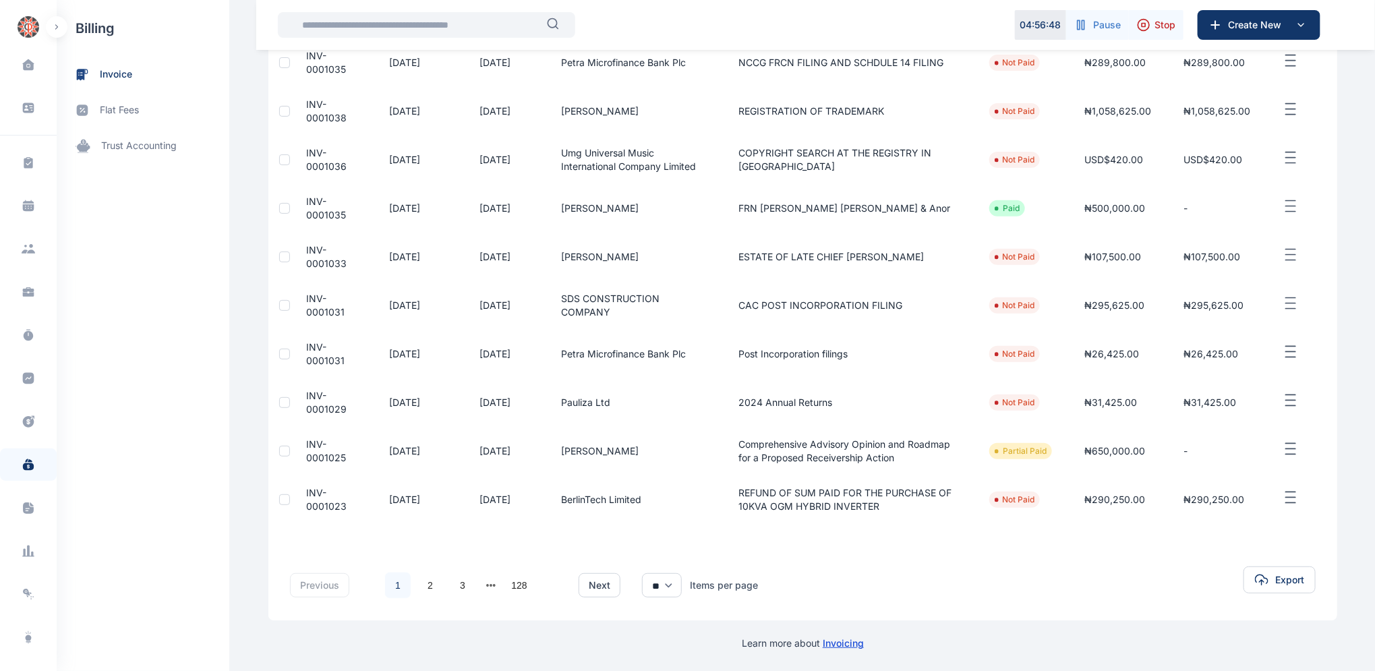
click at [486, 585] on button "next page" at bounding box center [491, 585] width 10 height 19
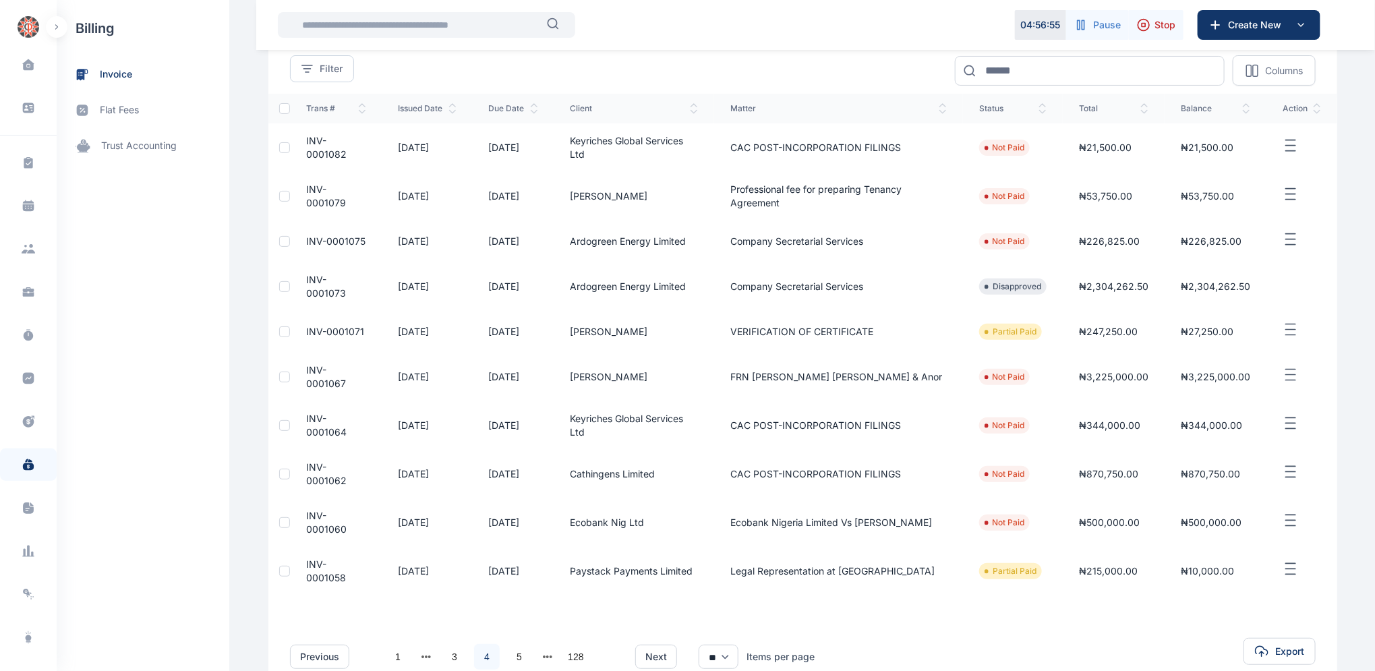
scroll to position [169, 0]
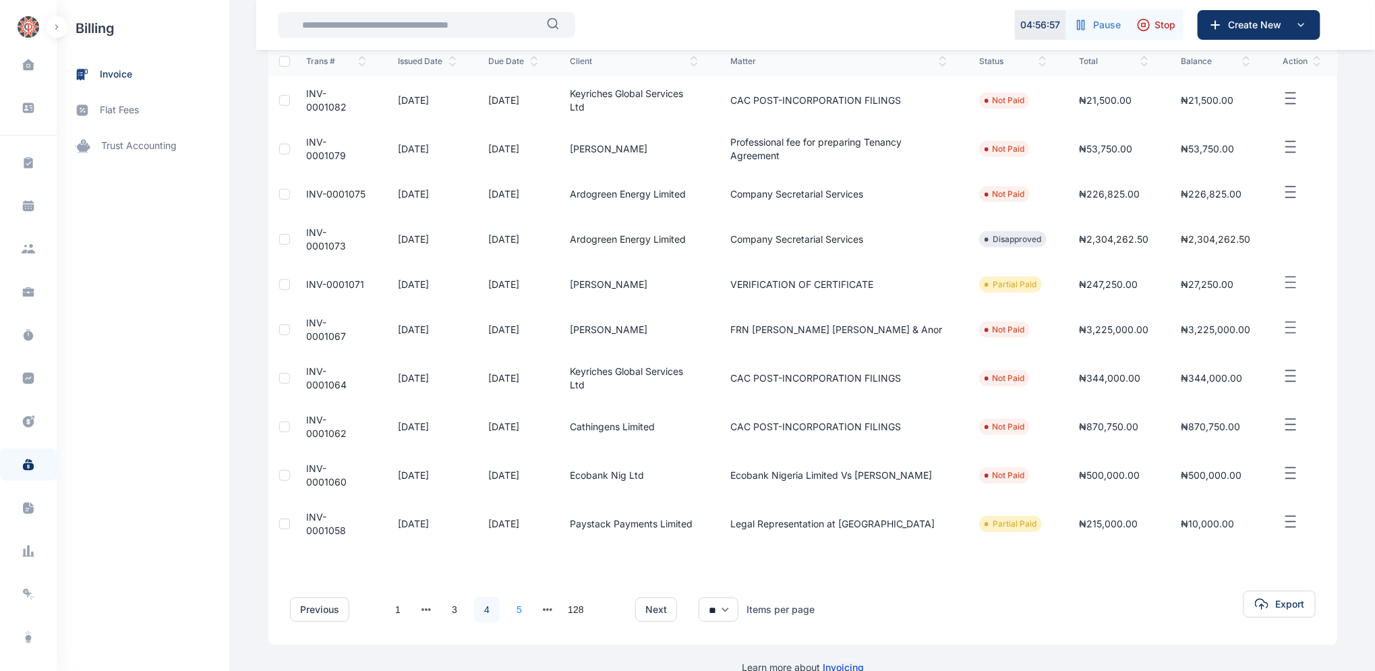
click at [514, 597] on link "5" at bounding box center [519, 610] width 26 height 26
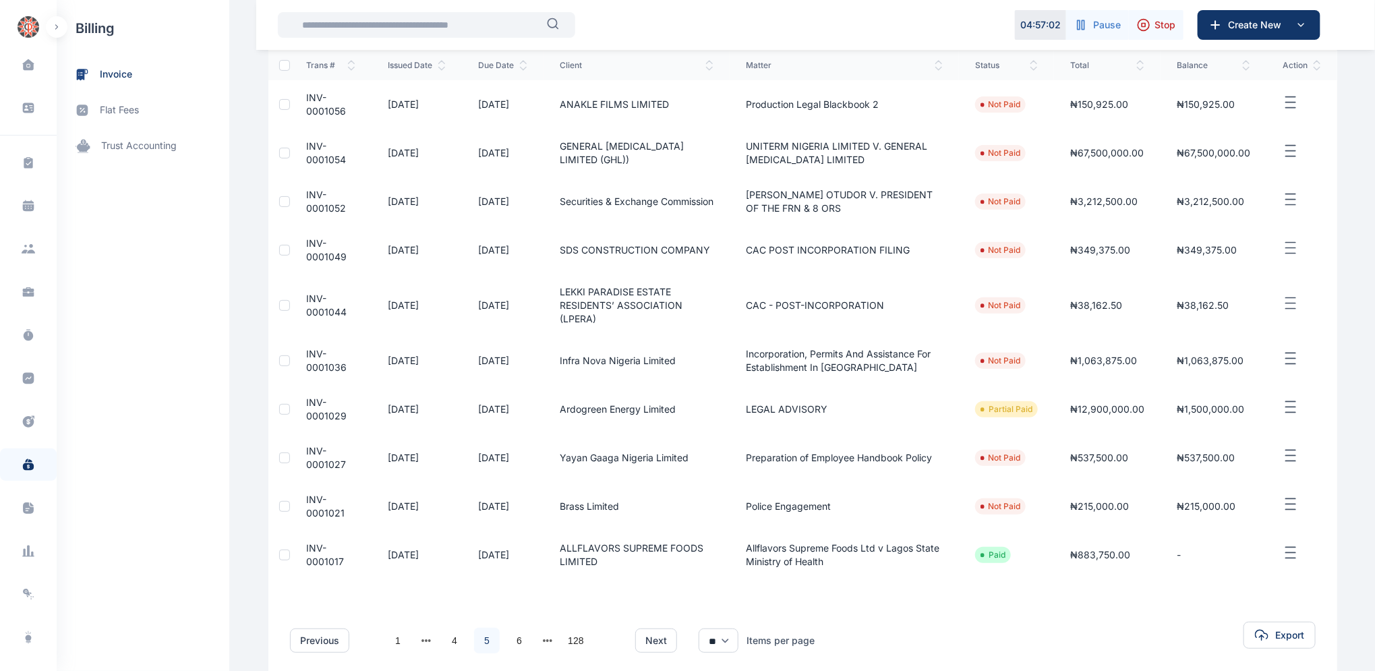
scroll to position [207, 0]
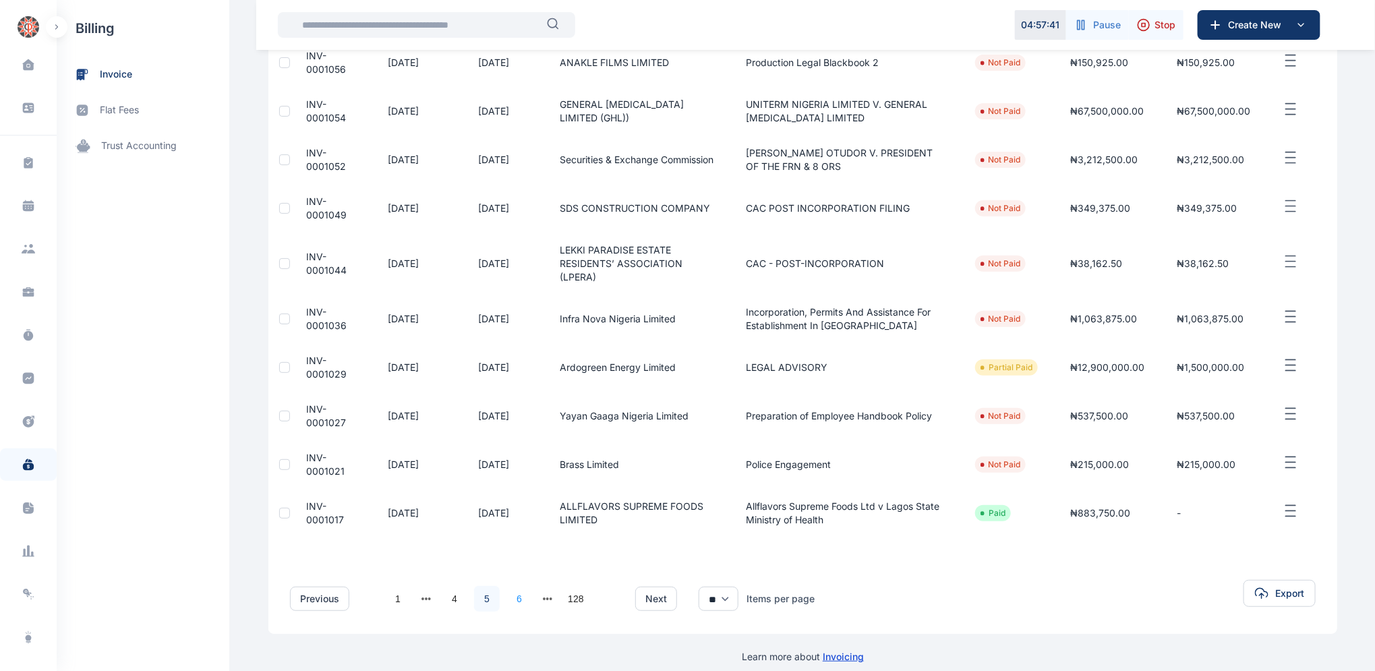
click at [513, 586] on link "6" at bounding box center [519, 599] width 26 height 26
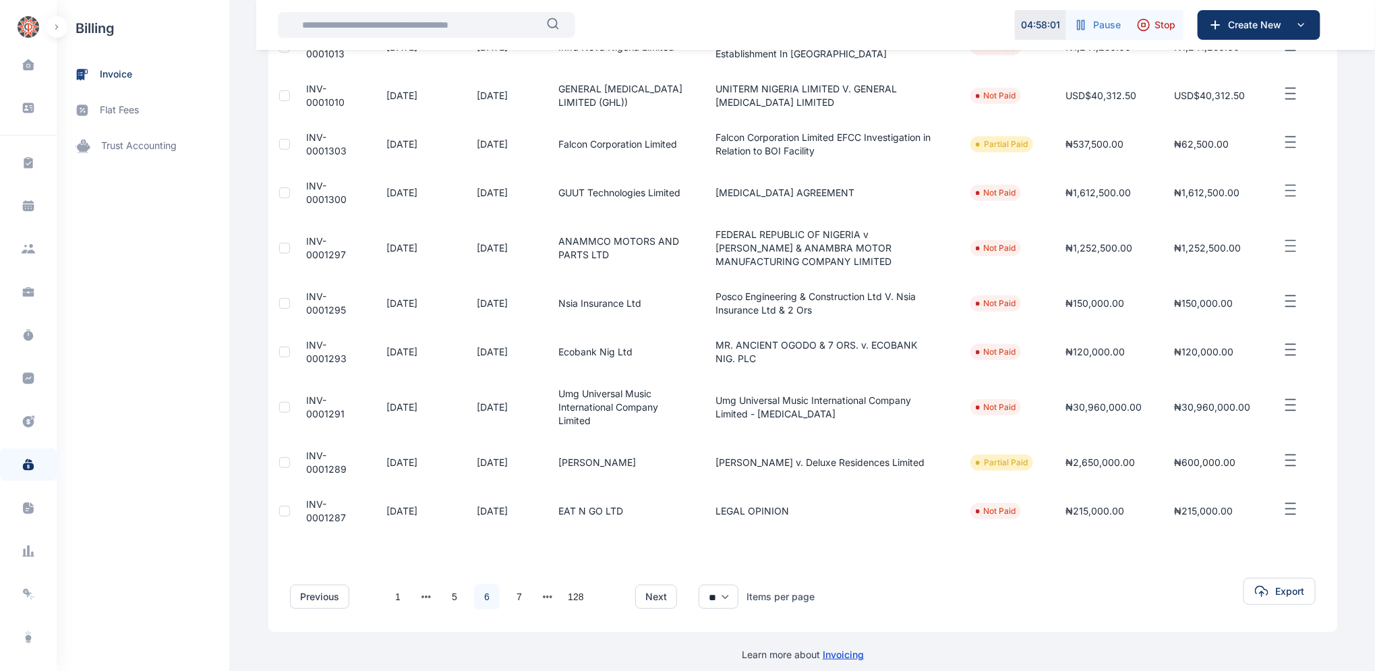
scroll to position [234, 0]
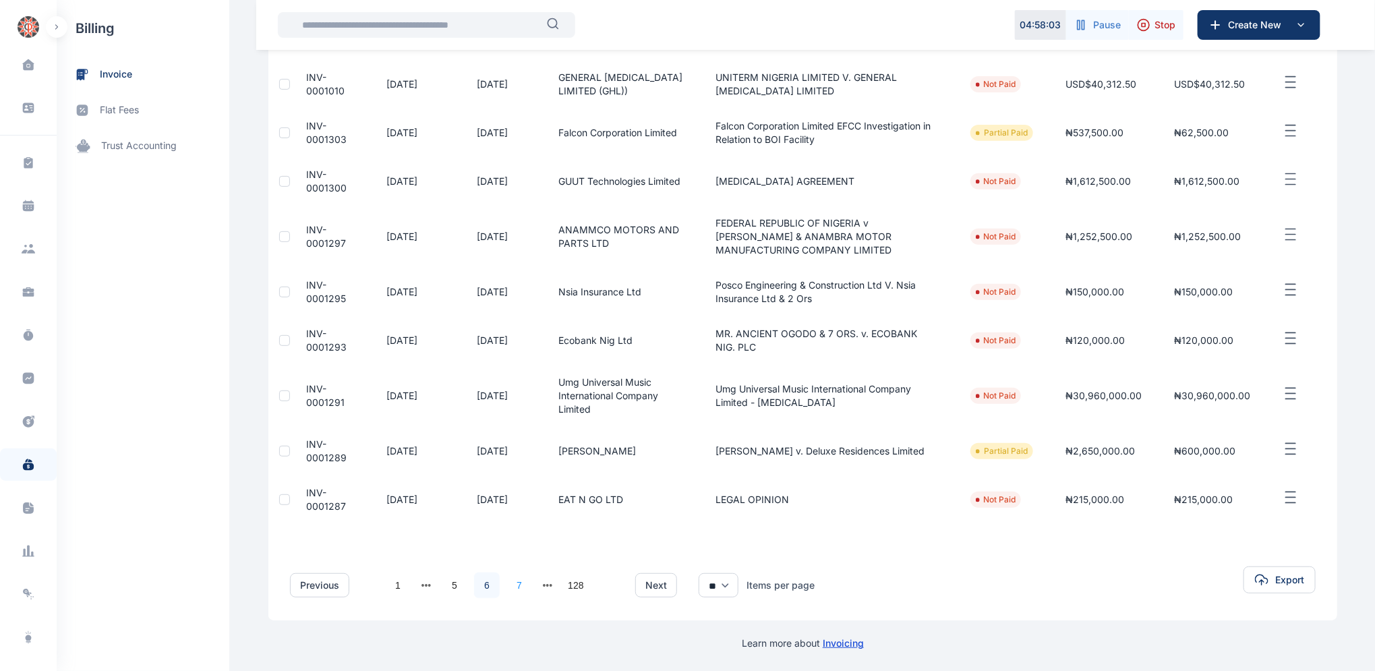
click at [515, 581] on link "7" at bounding box center [519, 586] width 26 height 26
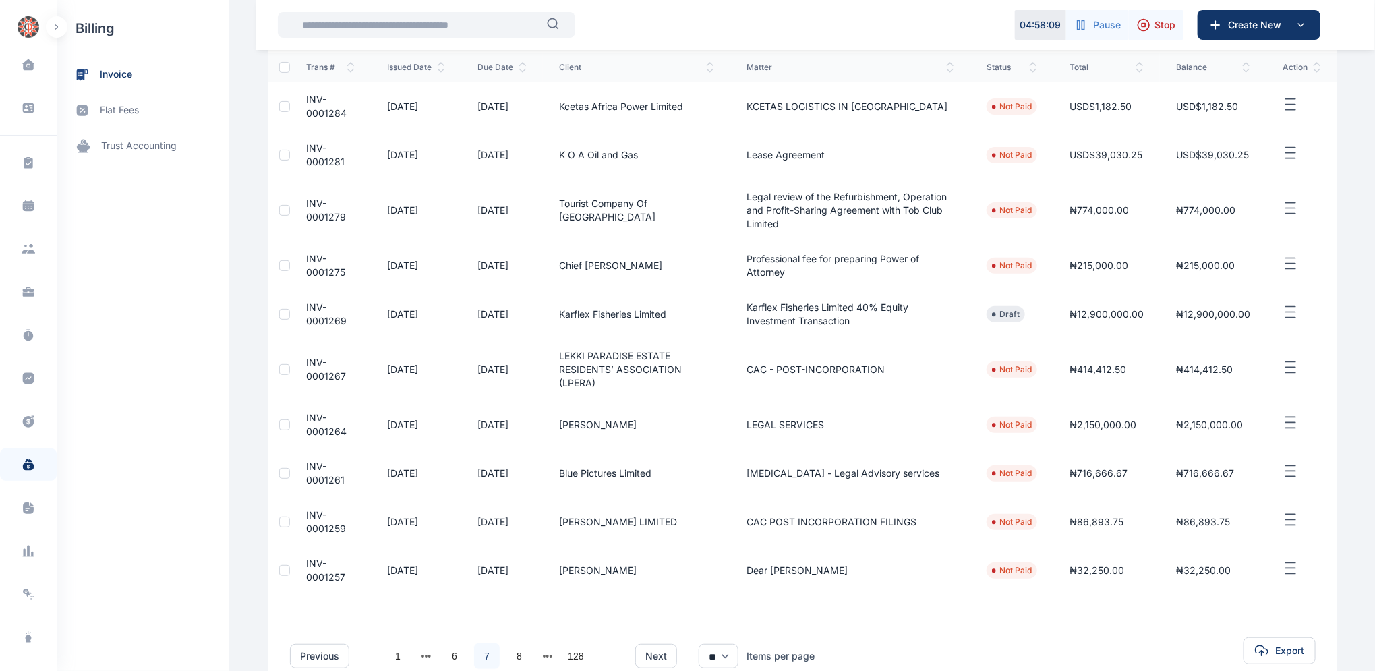
scroll to position [166, 0]
click at [509, 641] on link "8" at bounding box center [519, 654] width 26 height 26
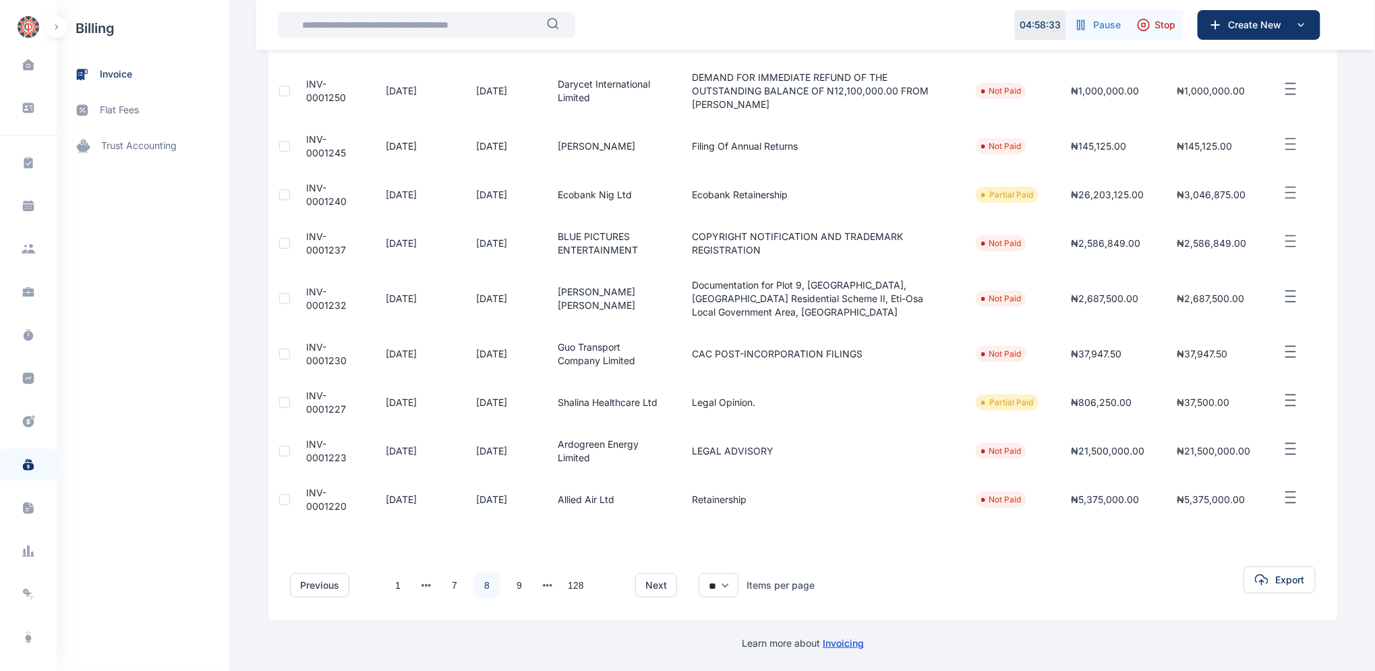
scroll to position [196, 0]
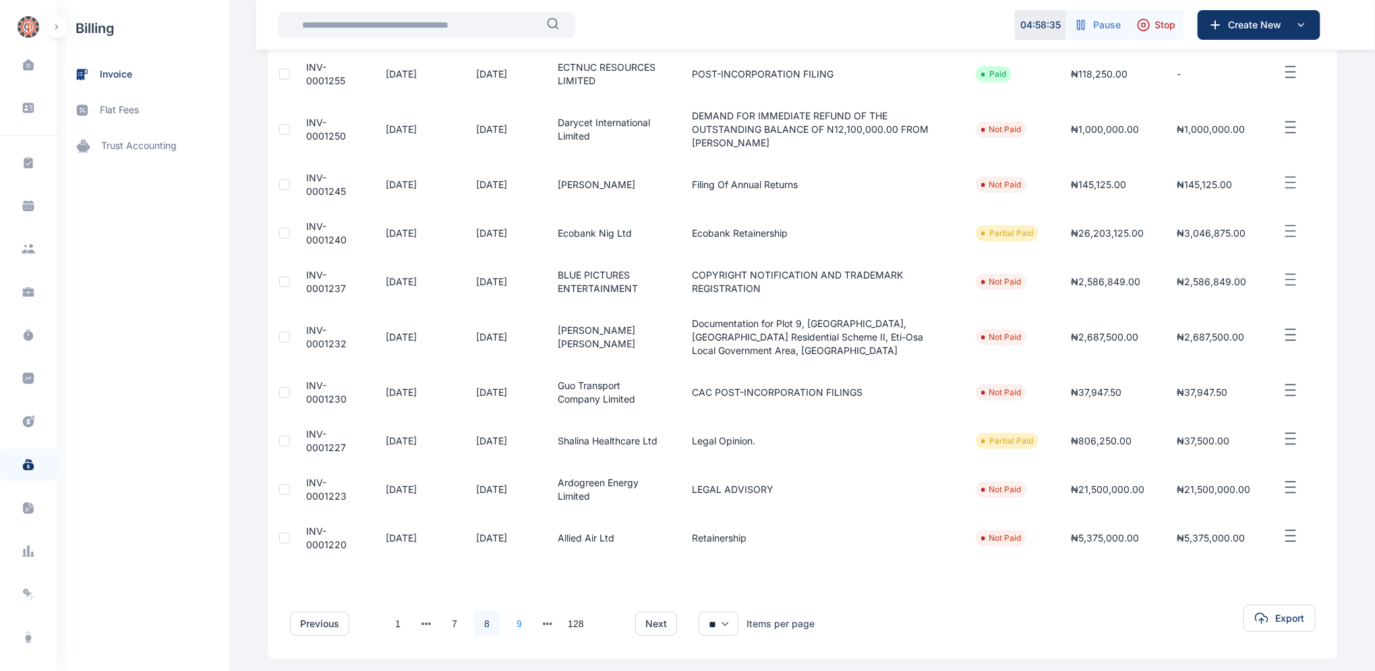
click at [513, 616] on link "9" at bounding box center [519, 624] width 26 height 26
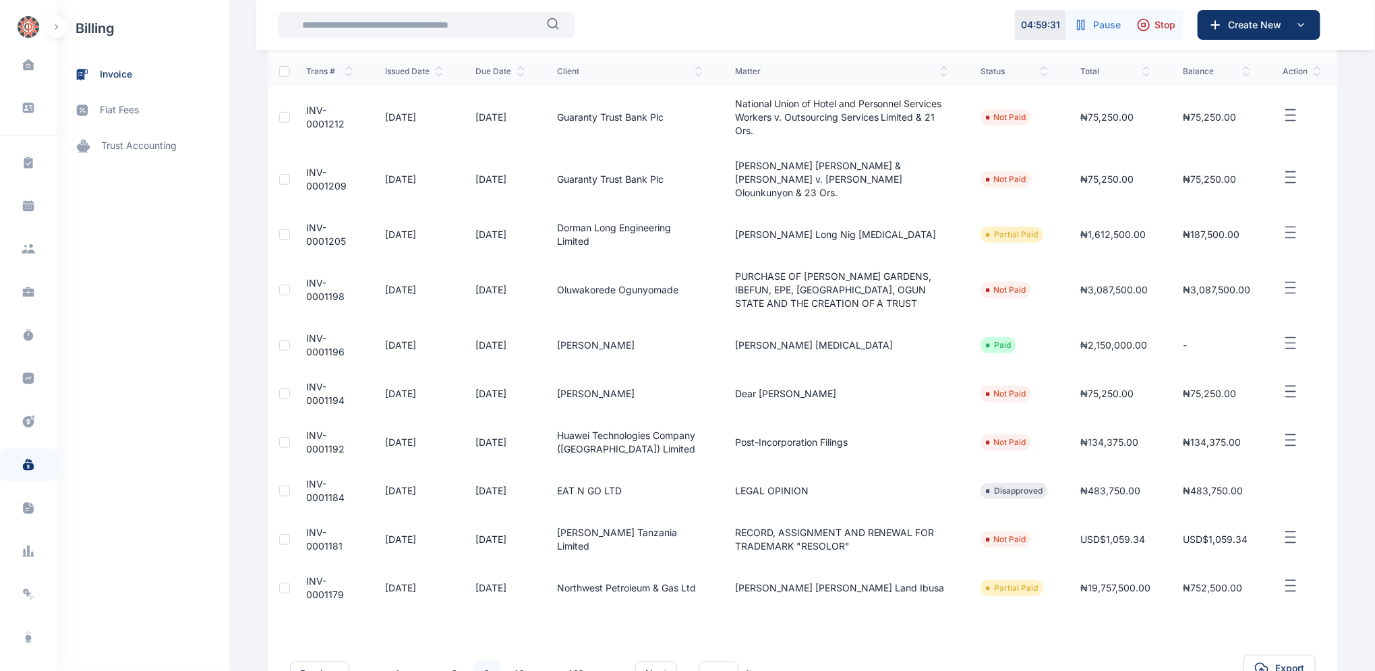
scroll to position [221, 0]
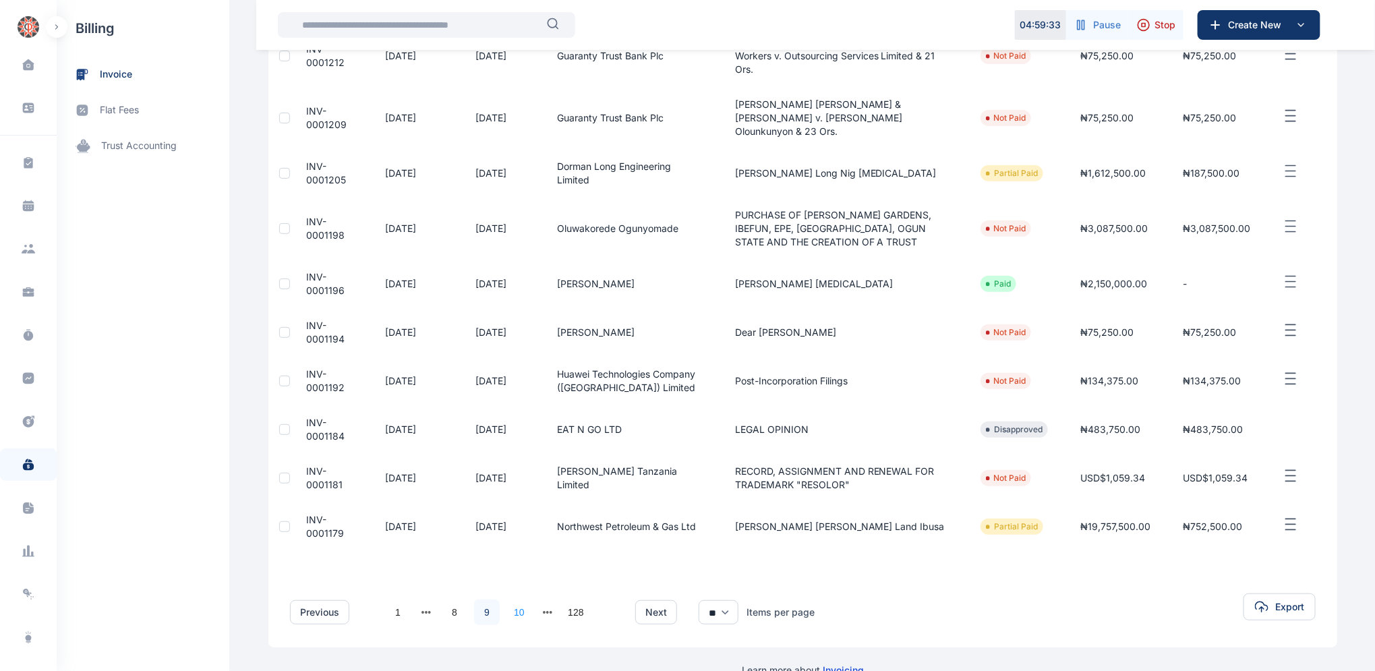
click at [516, 599] on link "10" at bounding box center [519, 612] width 26 height 26
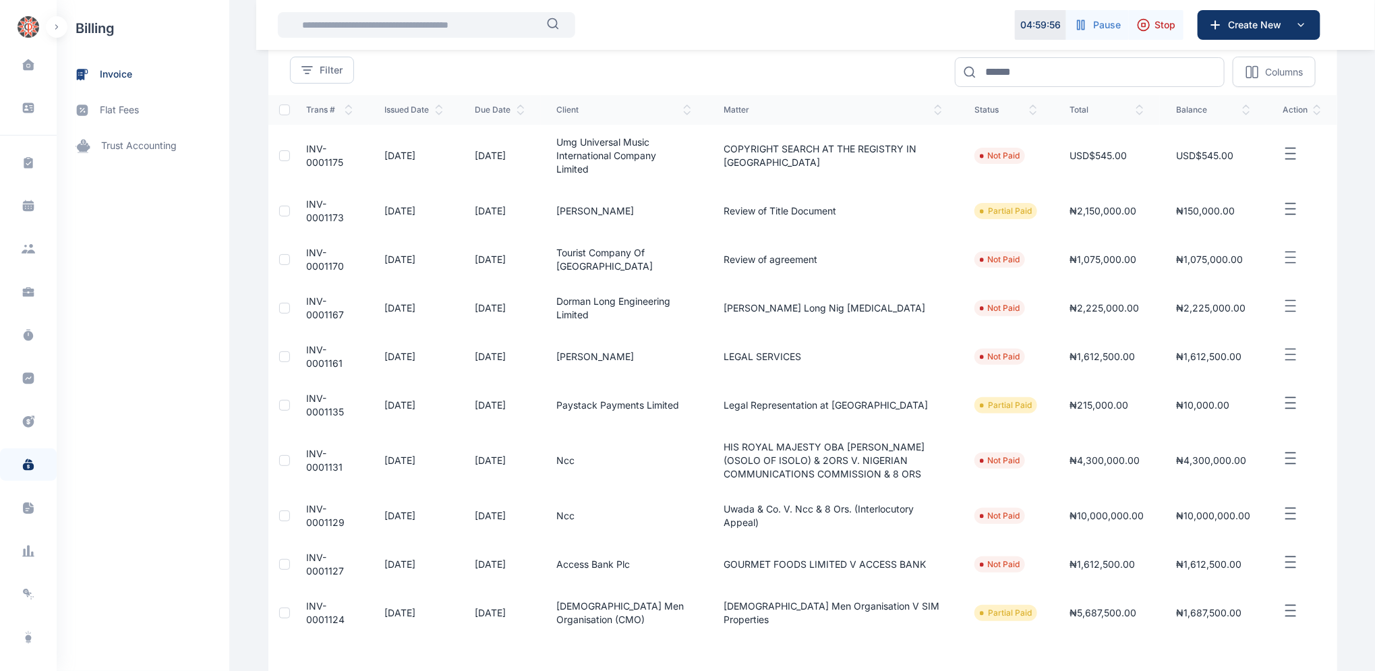
scroll to position [121, 0]
